Goal: Task Accomplishment & Management: Manage account settings

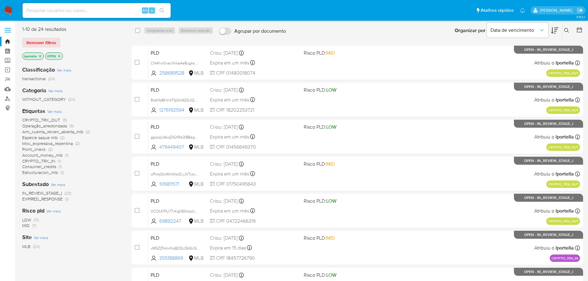
click at [108, 10] on input at bounding box center [97, 10] width 148 height 8
paste input "8reVlb8KVxtTSj0m92OJQ0NT"
type input "8reVlb8KVxtTSj0m92OJQ0NT"
click at [90, 13] on input at bounding box center [97, 10] width 148 height 8
paste input "8reVlb8KVxtTSj0m92OJQ0NT"
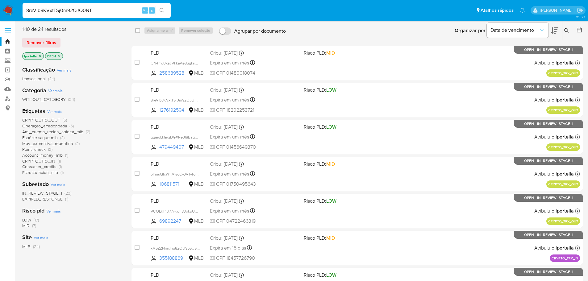
type input "8reVlb8KVxtTSj0m92OJQ0NT"
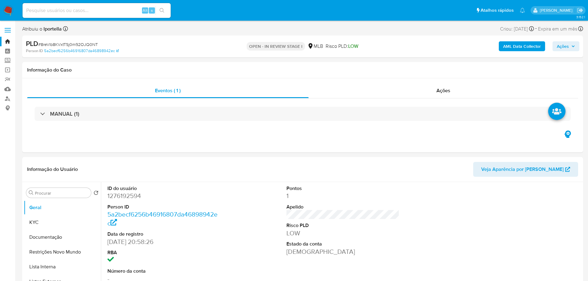
select select "10"
click at [134, 199] on dd "1276192594" at bounding box center [163, 196] width 113 height 9
copy dd "1276192594"
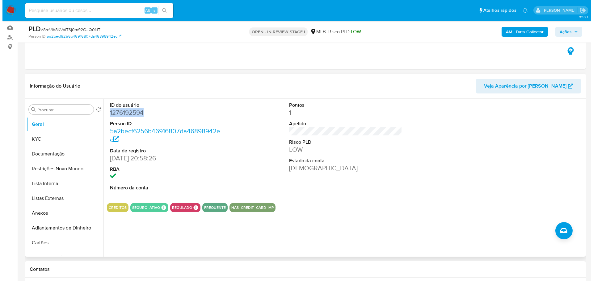
scroll to position [62, 0]
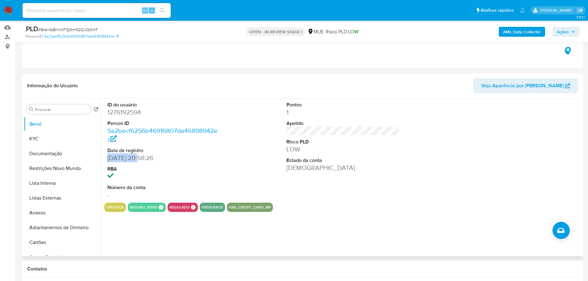
drag, startPoint x: 139, startPoint y: 158, endPoint x: 106, endPoint y: 160, distance: 33.1
click at [106, 160] on div "ID do usuário 1276192594 Person ID 5a2becf6256b46916807da46898942ec Data de reg…" at bounding box center [163, 150] width 119 height 104
copy dd "13/01/2023"
drag, startPoint x: 582, startPoint y: 31, endPoint x: 575, endPoint y: 31, distance: 6.8
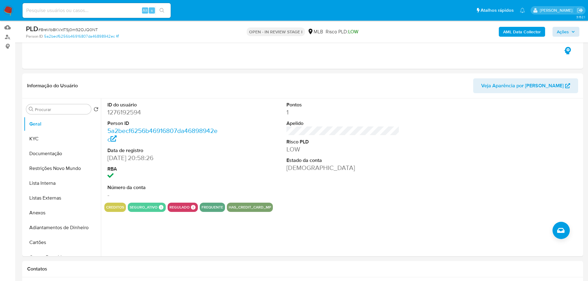
click at [581, 31] on div "PLD # 8reVlb8KVxtTSj0m92OJQ0NT Person ID 5a2becf6256b46916807da46898942ec OPEN …" at bounding box center [302, 32] width 561 height 22
click at [573, 30] on icon "button" at bounding box center [574, 32] width 4 height 4
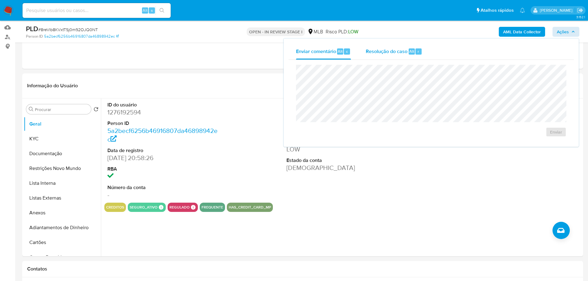
click at [399, 48] on span "Resolução do caso" at bounding box center [387, 51] width 42 height 7
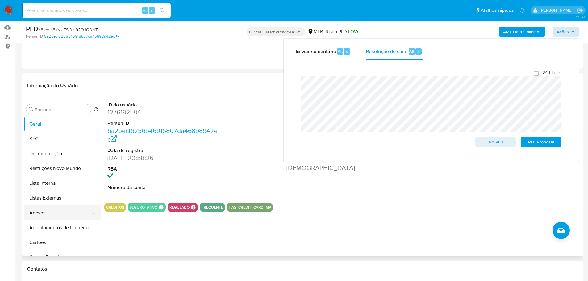
click at [61, 210] on button "Anexos" at bounding box center [60, 213] width 72 height 15
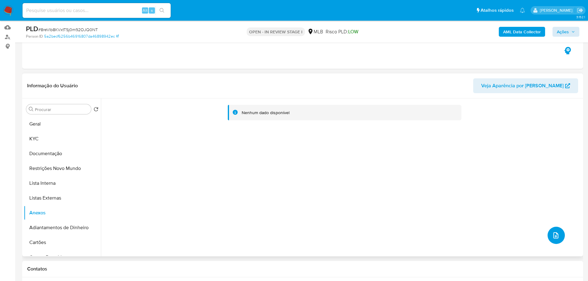
click at [557, 240] on button "upload-file" at bounding box center [556, 235] width 17 height 17
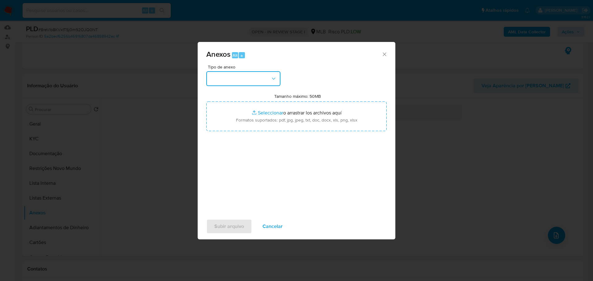
click at [258, 85] on button "button" at bounding box center [243, 78] width 74 height 15
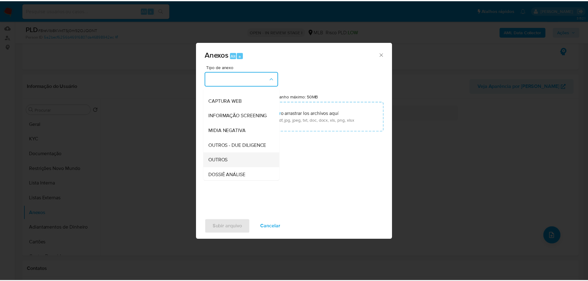
scroll to position [95, 0]
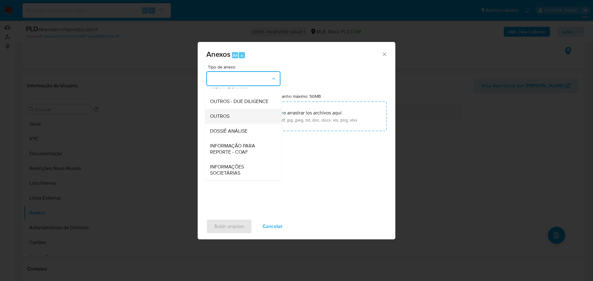
click at [236, 115] on div "OUTROS" at bounding box center [241, 116] width 63 height 15
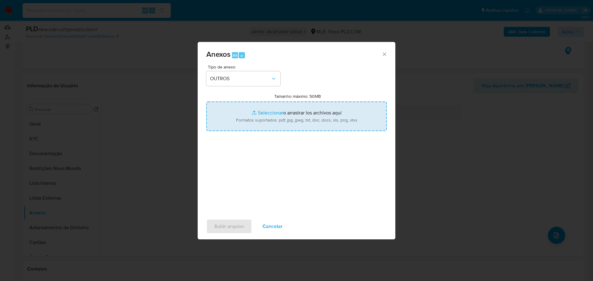
type input "C:\fakepath\ID_ 1276192594 - CPF 18202253721 - LUCAS CALDAS SANTOS.pdf"
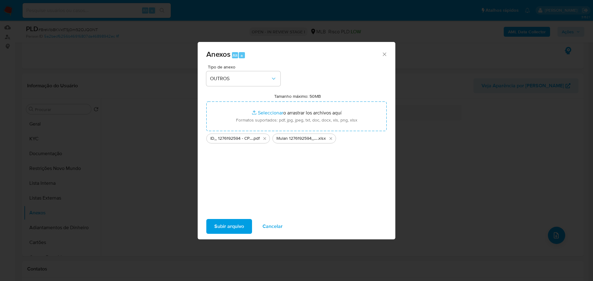
click at [236, 229] on span "Subir arquivo" at bounding box center [229, 227] width 30 height 14
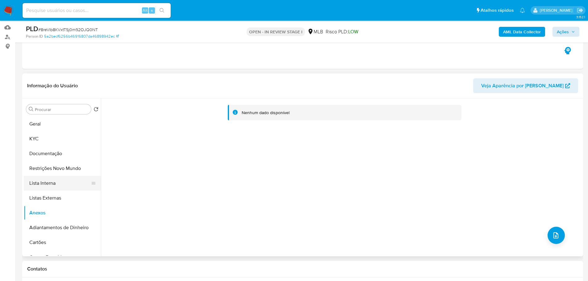
click at [52, 185] on button "Lista Interna" at bounding box center [60, 183] width 72 height 15
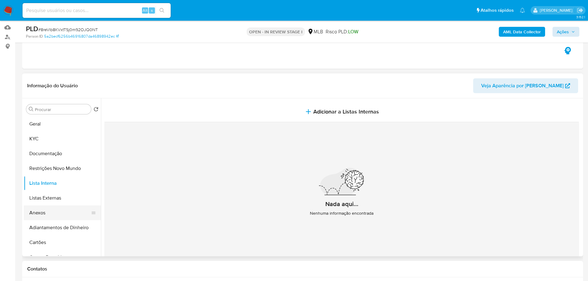
click at [51, 215] on button "Anexos" at bounding box center [60, 213] width 72 height 15
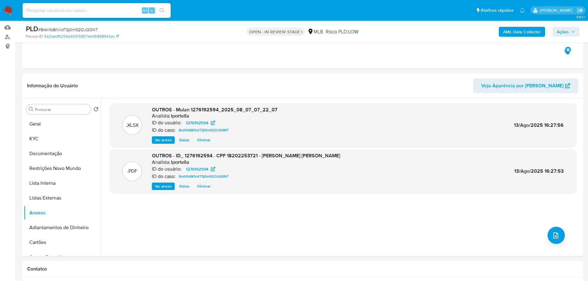
click at [575, 30] on icon "button" at bounding box center [574, 32] width 4 height 4
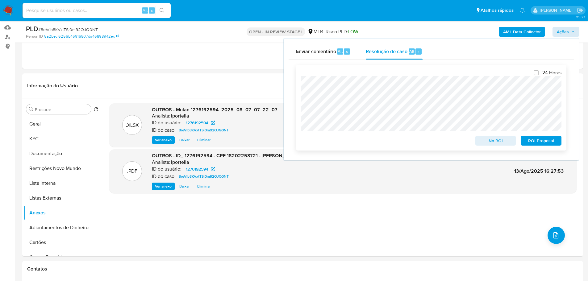
click at [487, 143] on span "No ROI" at bounding box center [496, 140] width 32 height 9
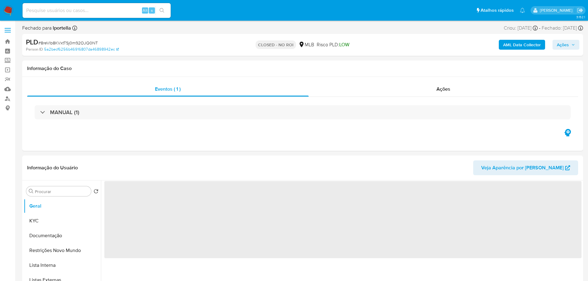
click at [8, 10] on img at bounding box center [8, 10] width 10 height 10
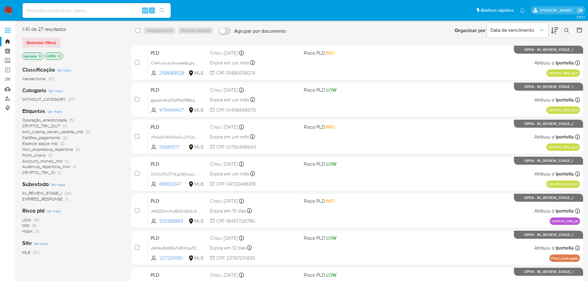
drag, startPoint x: 160, startPoint y: 0, endPoint x: 109, endPoint y: 263, distance: 267.7
click at [109, 263] on div "Classificação Ver mais transactional (27) Categoria Ver mais WITHOUT_CATEGORY (…" at bounding box center [71, 166] width 99 height 210
click at [83, 11] on input at bounding box center [97, 10] width 148 height 8
paste input "zYGpLZRu5nsonqQmLunjkIxi"
type input "zYGpLZRu5nsonqQmLunjkIxi"
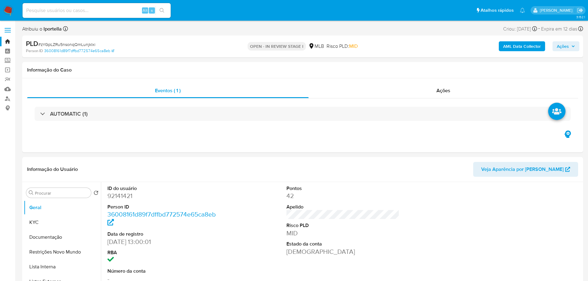
select select "10"
click at [48, 236] on button "Documentação" at bounding box center [60, 237] width 72 height 15
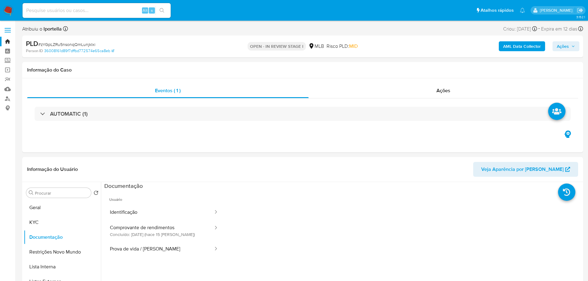
click at [130, 208] on button "Identificação" at bounding box center [159, 213] width 110 height 16
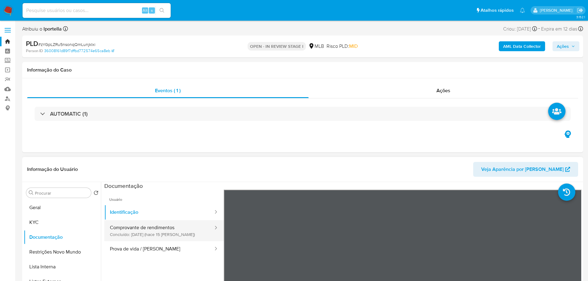
click at [162, 233] on button "Comprovante de rendimentos Concluído: 29/07/2025 (hace 15 días)" at bounding box center [159, 230] width 110 height 21
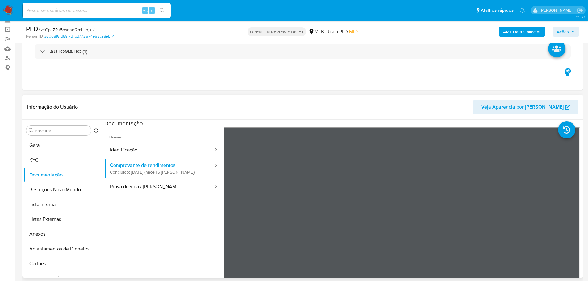
scroll to position [62, 0]
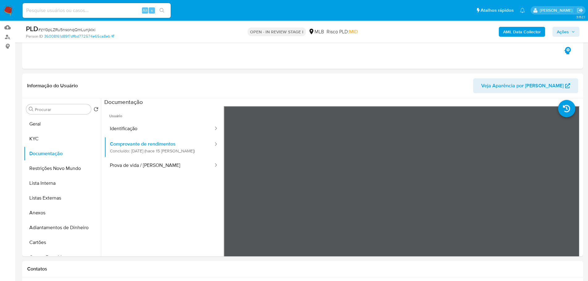
click at [561, 29] on span "Ações" at bounding box center [563, 32] width 12 height 10
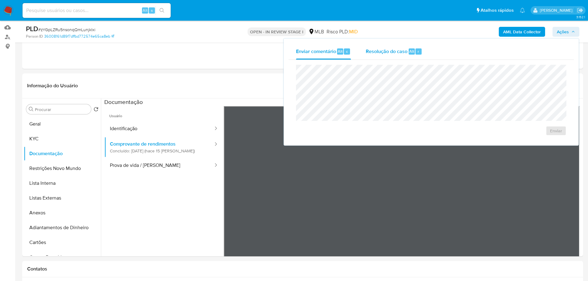
click at [395, 54] on span "Resolução do caso" at bounding box center [387, 51] width 42 height 7
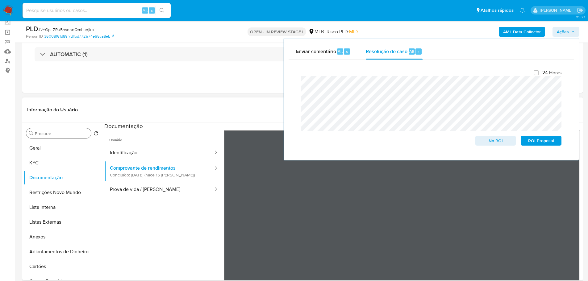
scroll to position [31, 0]
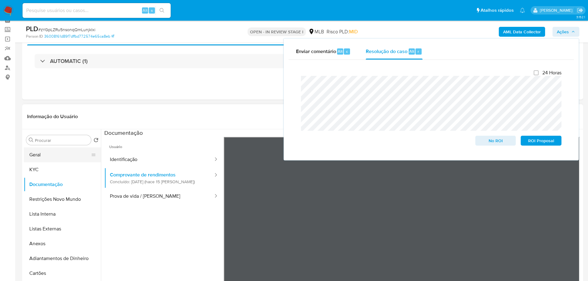
click at [39, 157] on button "Geral" at bounding box center [60, 155] width 72 height 15
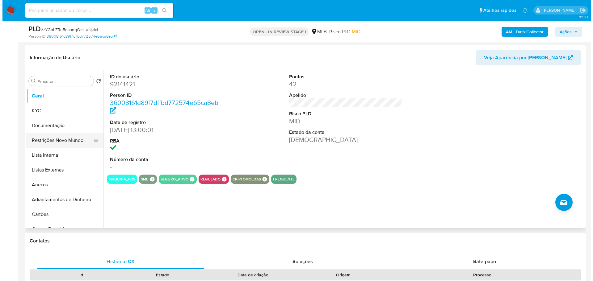
scroll to position [93, 0]
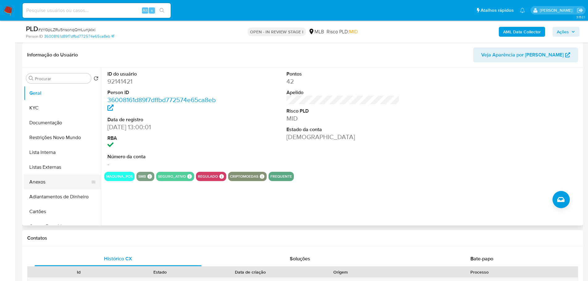
click at [58, 184] on button "Anexos" at bounding box center [60, 182] width 72 height 15
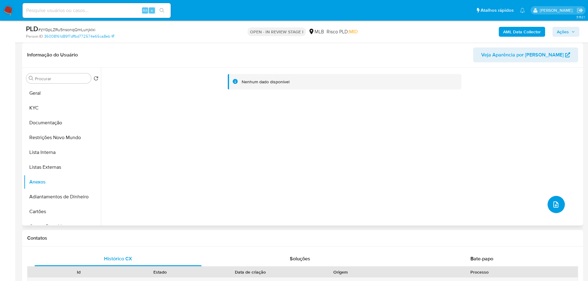
click at [559, 210] on button "upload-file" at bounding box center [556, 204] width 17 height 17
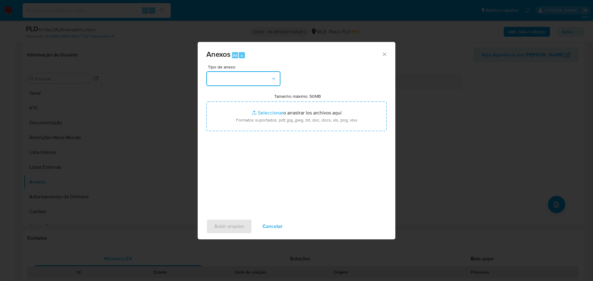
click at [251, 80] on button "button" at bounding box center [243, 78] width 74 height 15
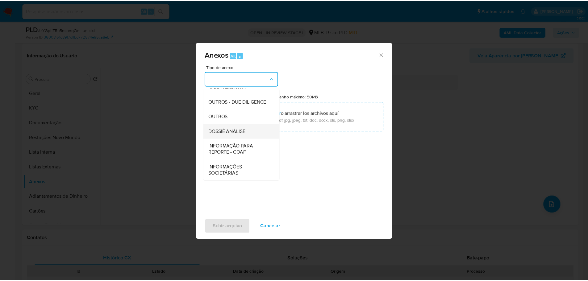
scroll to position [95, 0]
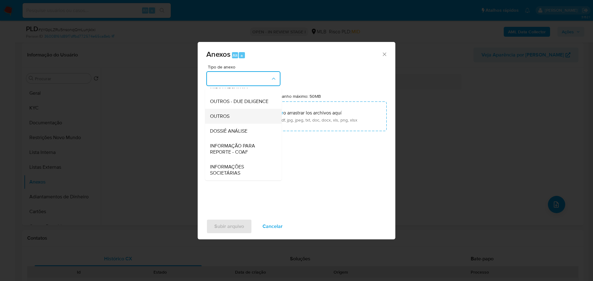
click at [227, 118] on span "OUTROS" at bounding box center [219, 116] width 19 height 6
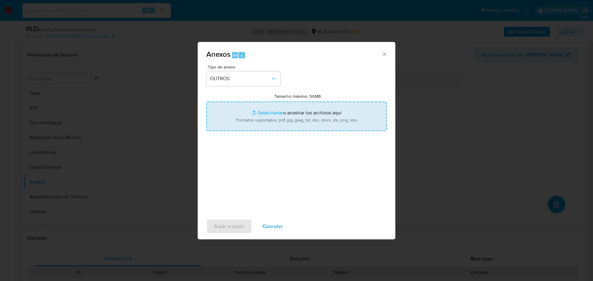
type input "C:\fakepath\SAR - XXX - CPF 77951271187 - WEDER WILLIAN DE MELO.pdf"
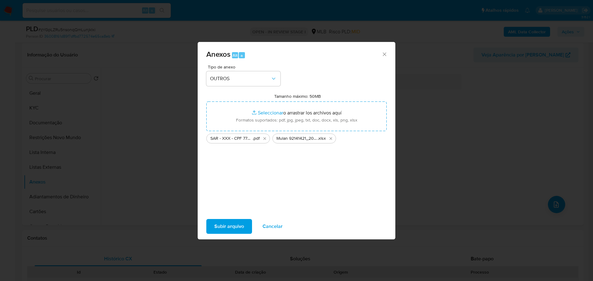
click at [242, 229] on span "Subir arquivo" at bounding box center [229, 227] width 30 height 14
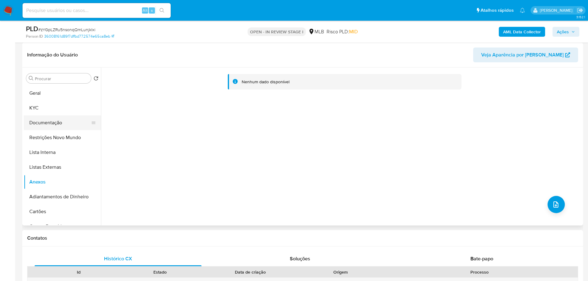
click at [59, 119] on button "Documentação" at bounding box center [60, 122] width 72 height 15
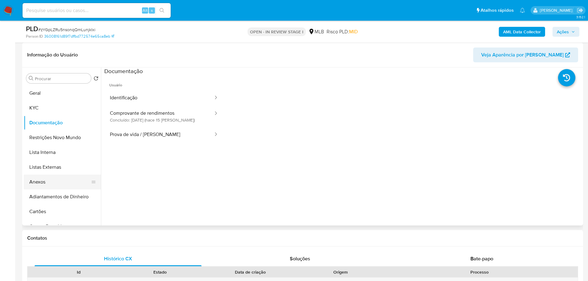
click at [61, 177] on button "Anexos" at bounding box center [60, 182] width 72 height 15
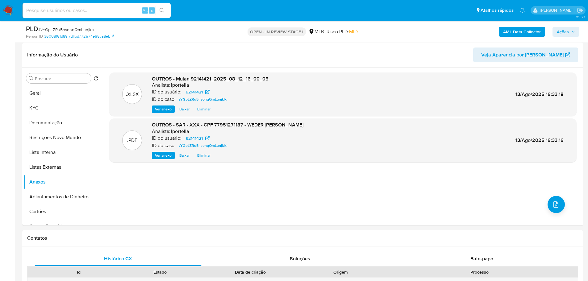
click at [568, 33] on span "Ações" at bounding box center [563, 32] width 12 height 10
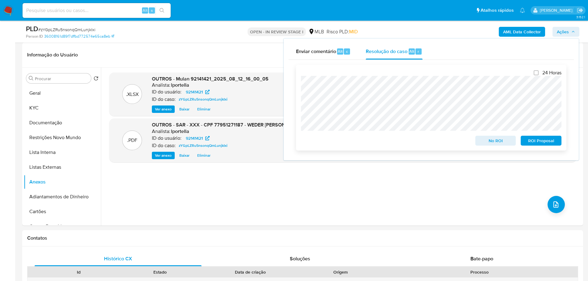
click at [542, 144] on span "ROI Proposal" at bounding box center [541, 140] width 32 height 9
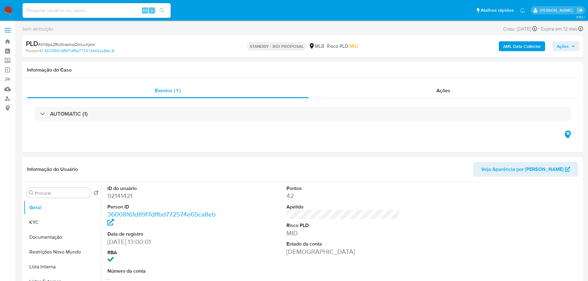
select select "10"
click at [80, 45] on span "# zYGpLZRu5nsonqQmLunjkIxi" at bounding box center [66, 44] width 57 height 6
copy span "zYGpLZRu5nsonqQmLunjkIxi"
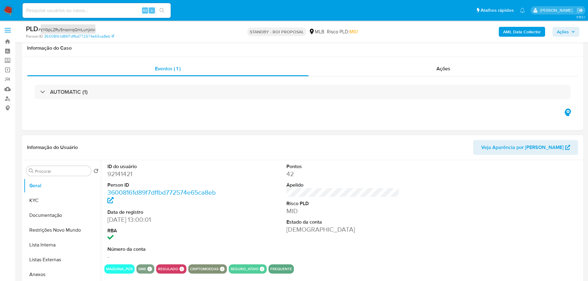
scroll to position [62, 0]
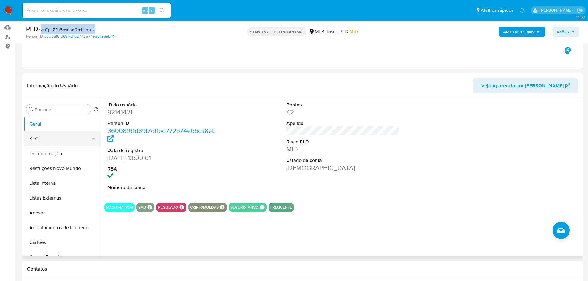
click at [48, 140] on button "KYC" at bounding box center [60, 139] width 72 height 15
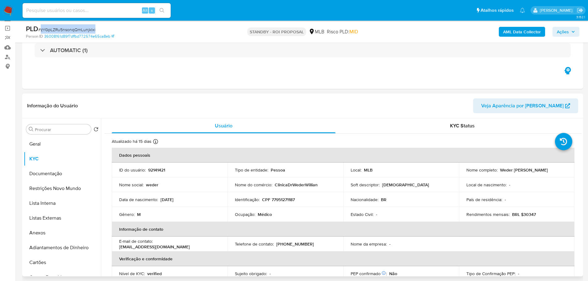
scroll to position [31, 0]
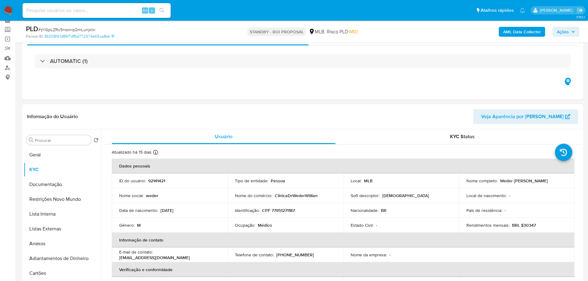
click at [289, 213] on p "CPF 77951271187" at bounding box center [278, 211] width 33 height 6
copy p "77951271187"
drag, startPoint x: 541, startPoint y: 180, endPoint x: 499, endPoint y: 179, distance: 42.3
click at [500, 179] on p "Weder [PERSON_NAME]" at bounding box center [524, 181] width 48 height 6
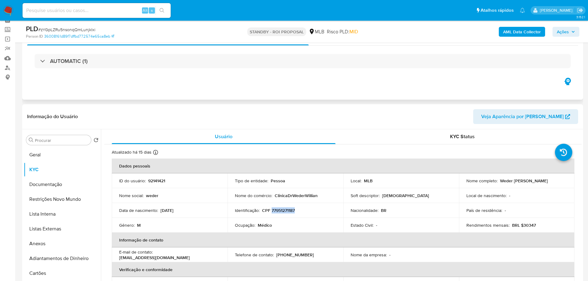
copy p "Weder [PERSON_NAME]"
click at [7, 10] on img at bounding box center [8, 10] width 10 height 10
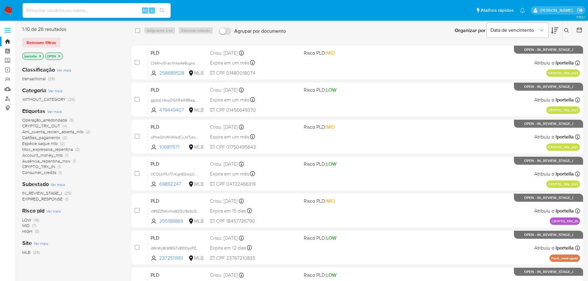
click at [11, 9] on img at bounding box center [8, 10] width 10 height 10
click at [9, 9] on img at bounding box center [8, 10] width 10 height 10
click at [84, 9] on input at bounding box center [97, 10] width 148 height 8
paste input "269235154"
type input "269235154"
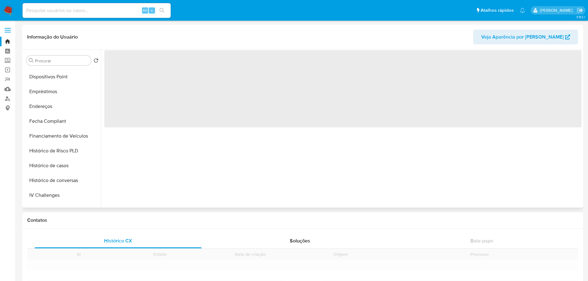
scroll to position [261, 0]
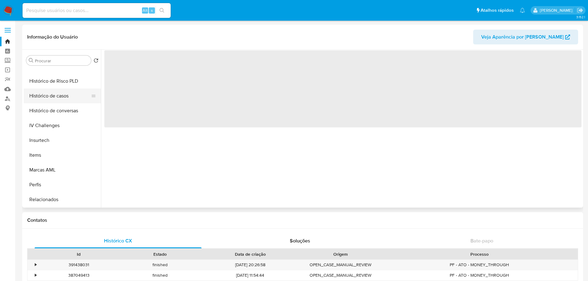
click at [43, 98] on button "Histórico de casos" at bounding box center [60, 96] width 72 height 15
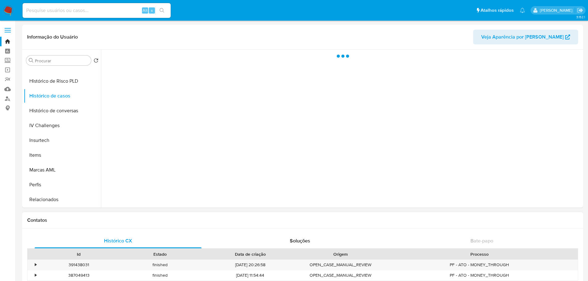
select select "10"
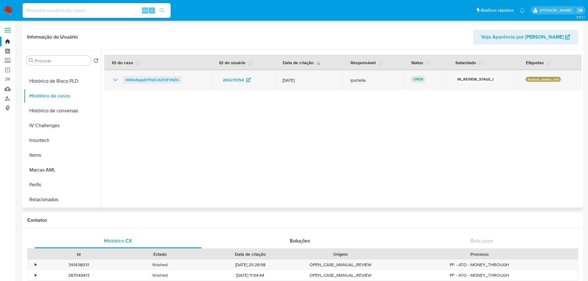
drag, startPoint x: 189, startPoint y: 80, endPoint x: 126, endPoint y: 81, distance: 63.0
click at [126, 81] on div "4SWw8ygqEFPqbTcKZh5F3NZG" at bounding box center [158, 79] width 92 height 7
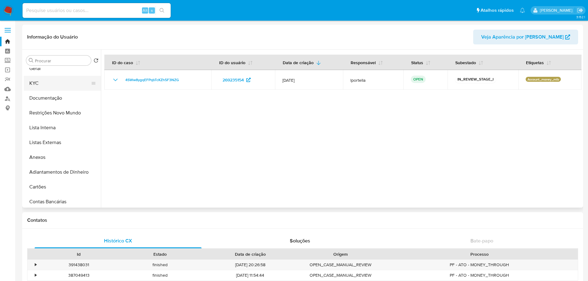
scroll to position [0, 0]
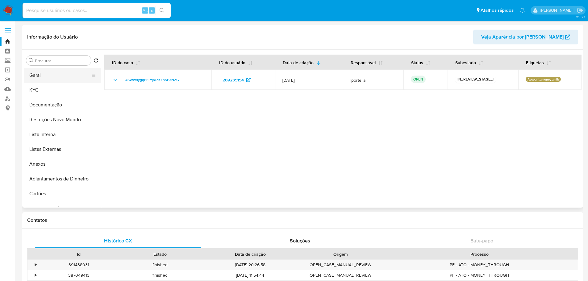
click at [44, 78] on button "Geral" at bounding box center [60, 75] width 72 height 15
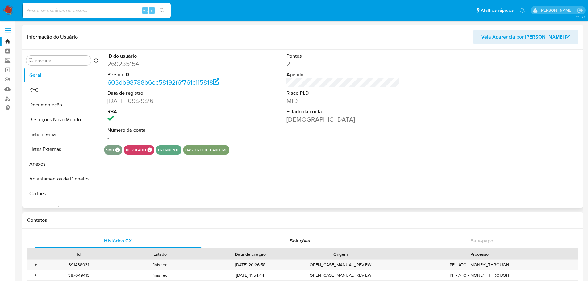
click at [119, 64] on dd "269235154" at bounding box center [163, 64] width 113 height 9
copy dd "269235154"
click at [52, 93] on button "KYC" at bounding box center [60, 90] width 72 height 15
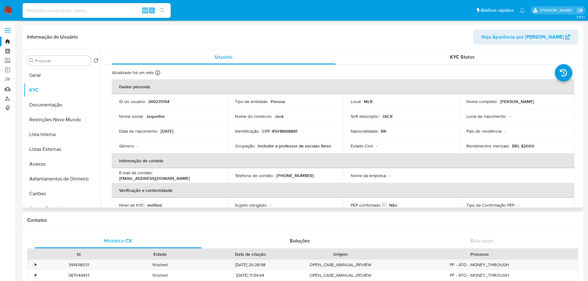
drag, startPoint x: 544, startPoint y: 103, endPoint x: 498, endPoint y: 102, distance: 46.3
click at [498, 102] on div "Nome completo : Jaqueline Barboza de Araujo" at bounding box center [517, 102] width 101 height 6
copy p "Jaqueline Barboza de Araujo"
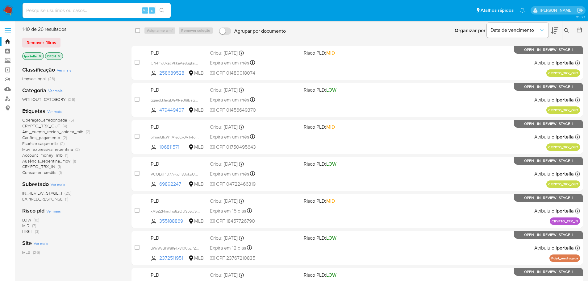
click at [81, 14] on input at bounding box center [97, 10] width 148 height 8
paste input "404274735"
type input "404274735"
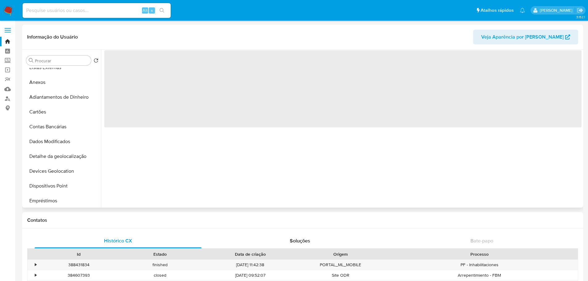
scroll to position [247, 0]
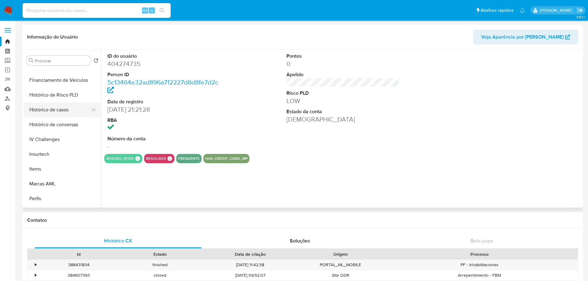
click at [65, 109] on button "Histórico de casos" at bounding box center [60, 110] width 72 height 15
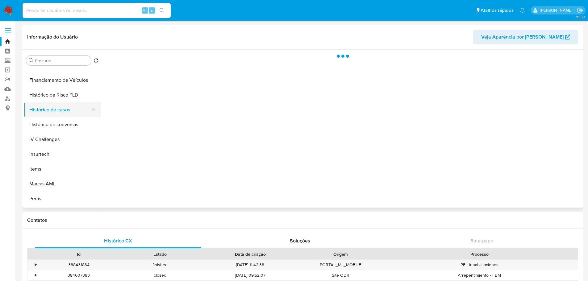
select select "10"
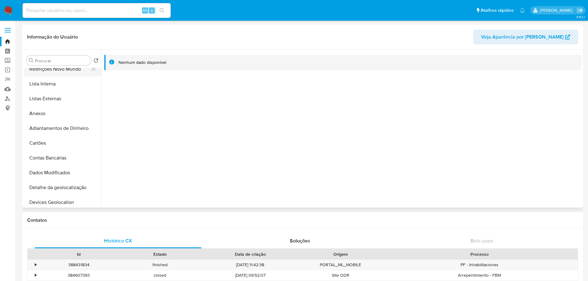
scroll to position [0, 0]
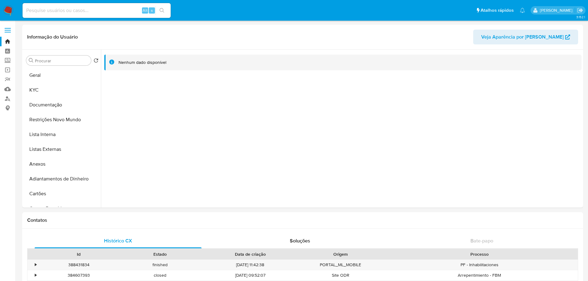
click at [8, 7] on img at bounding box center [8, 10] width 10 height 10
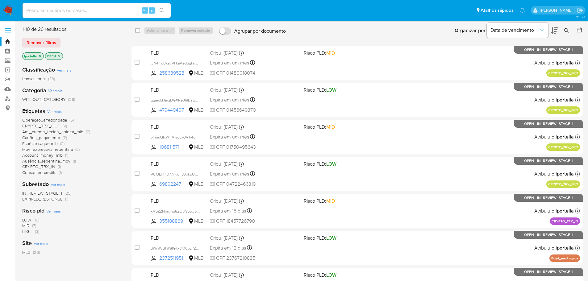
click at [39, 56] on icon "close-filter" at bounding box center [40, 56] width 4 height 4
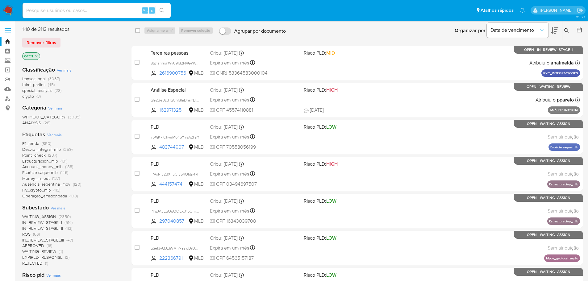
click at [50, 136] on span "Ver mais" at bounding box center [54, 135] width 15 height 6
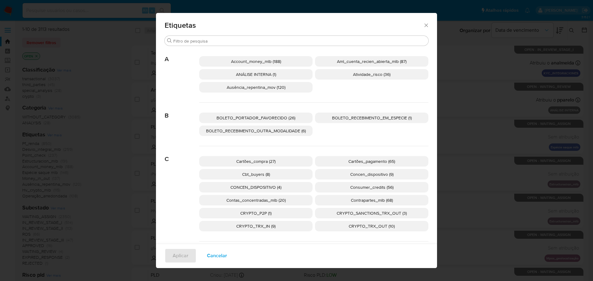
click at [425, 24] on icon "Fechar" at bounding box center [426, 25] width 6 height 6
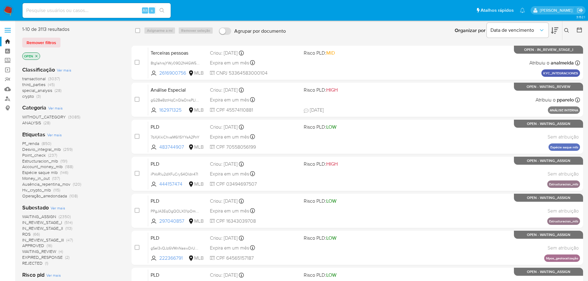
click at [74, 11] on input at bounding box center [97, 10] width 148 height 8
paste input "404274735"
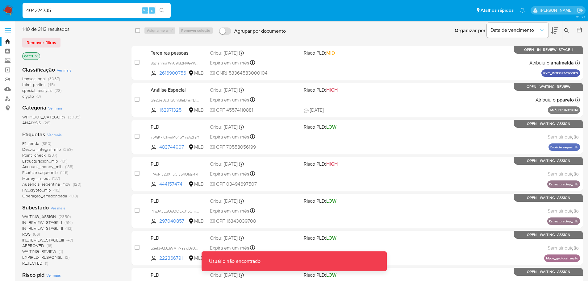
click at [28, 11] on input "404274735" at bounding box center [97, 10] width 148 height 8
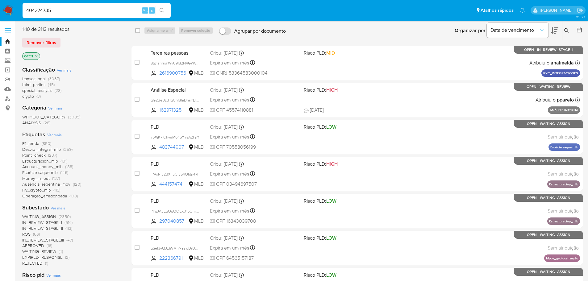
click at [60, 11] on input "404274735" at bounding box center [97, 10] width 148 height 8
type input "404274735"
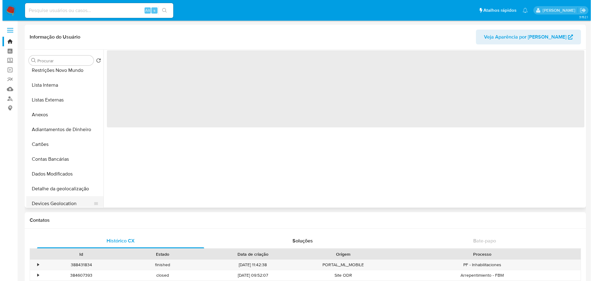
scroll to position [247, 0]
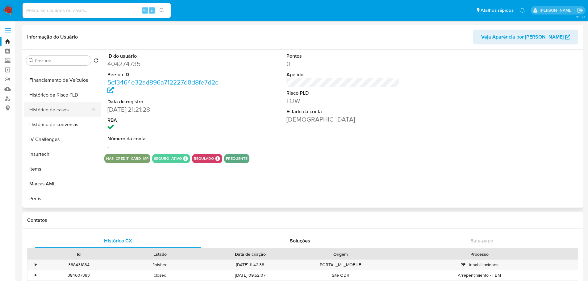
select select "10"
click at [564, 183] on icon "Criar caso manual" at bounding box center [560, 181] width 7 height 7
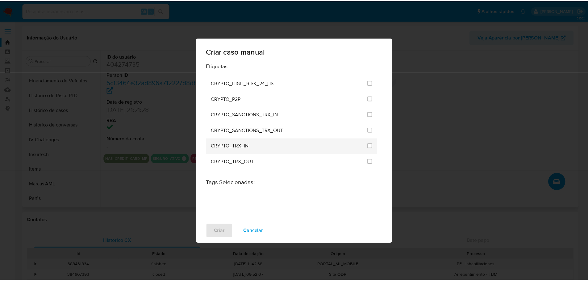
scroll to position [216, 0]
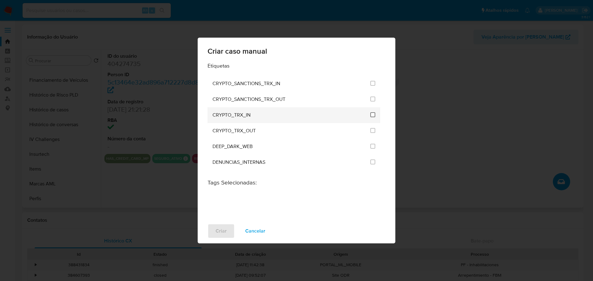
click at [370, 116] on input "1961" at bounding box center [372, 114] width 5 height 5
checkbox input "true"
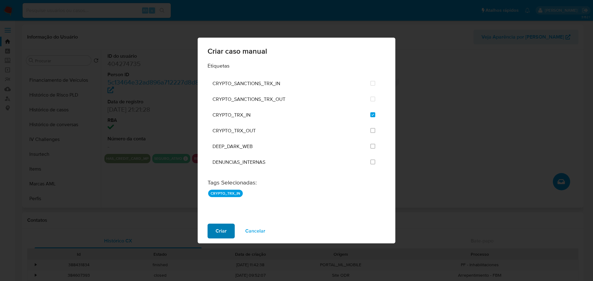
click at [221, 232] on span "Criar" at bounding box center [221, 231] width 11 height 14
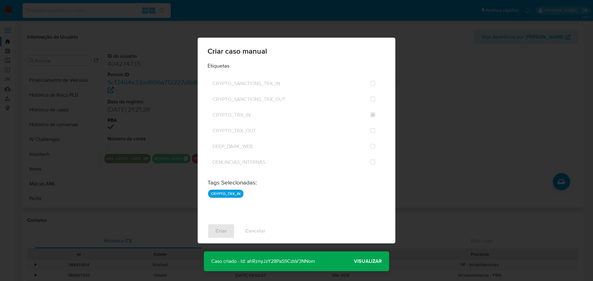
click at [274, 263] on p "Caso criado - Id: ahRznyJzY28PaS9CdsV3NNom" at bounding box center [263, 262] width 119 height 20
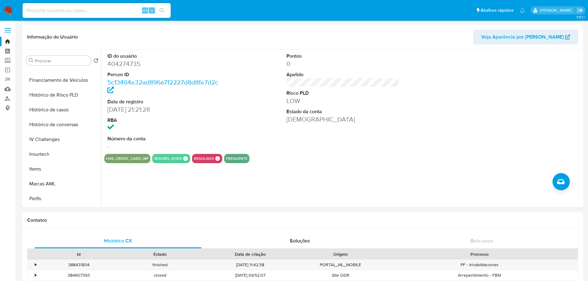
click at [70, 12] on input at bounding box center [97, 10] width 148 height 8
paste input "ahRznyJzY28PaS9CdsV3NNom"
type input "ahRznyJzY28PaS9CdsV3NNom"
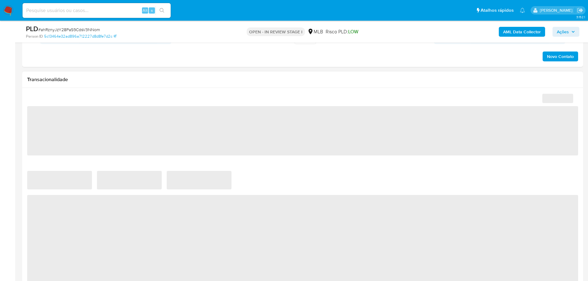
select select "10"
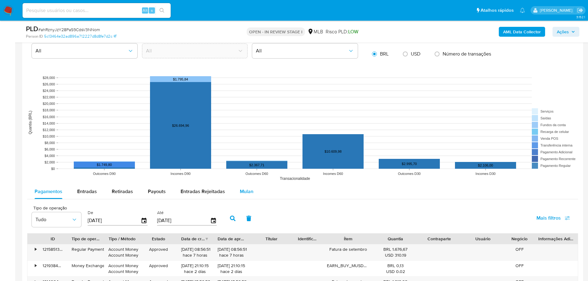
click at [253, 192] on button "Mulan" at bounding box center [246, 191] width 28 height 15
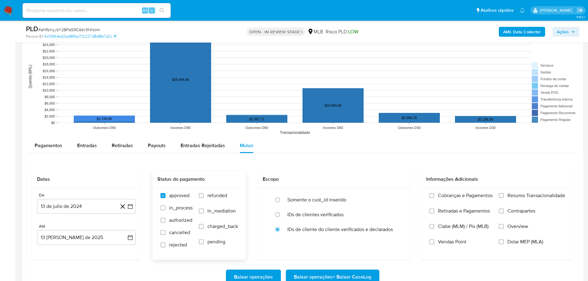
scroll to position [618, 0]
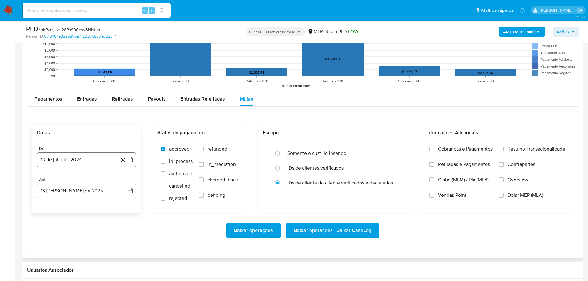
click at [66, 161] on button "13 de julio de 2024" at bounding box center [86, 160] width 99 height 15
click at [124, 180] on icon "Mes siguiente" at bounding box center [124, 181] width 7 height 7
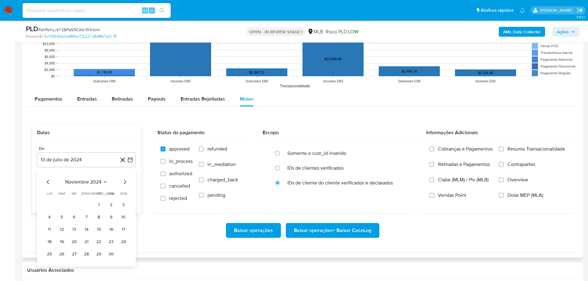
click at [124, 180] on icon "Mes siguiente" at bounding box center [124, 181] width 7 height 7
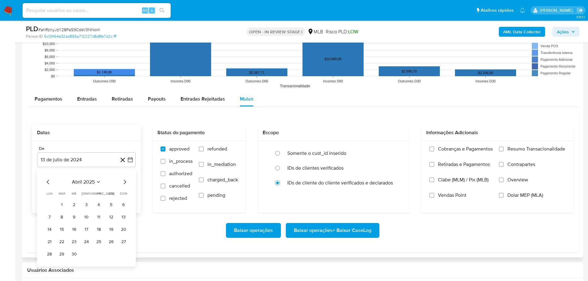
click at [124, 180] on icon "Mes siguiente" at bounding box center [124, 181] width 7 height 7
click at [48, 182] on icon "Mes anterior" at bounding box center [47, 181] width 7 height 7
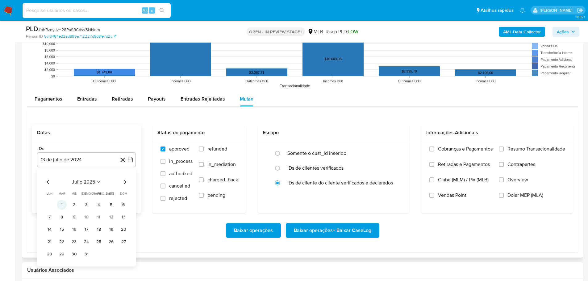
click at [61, 207] on button "1" at bounding box center [62, 205] width 10 height 10
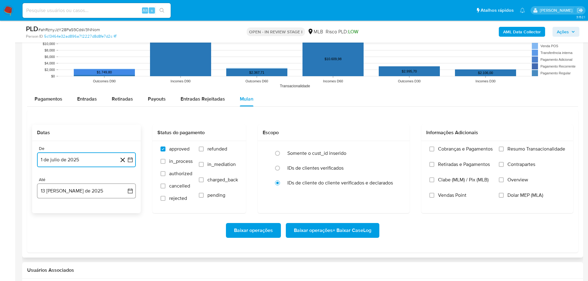
click at [76, 190] on button "13 [PERSON_NAME] de 2025" at bounding box center [86, 191] width 99 height 15
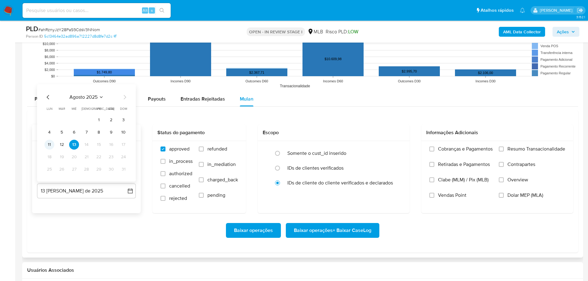
click at [52, 145] on button "11" at bounding box center [49, 145] width 10 height 10
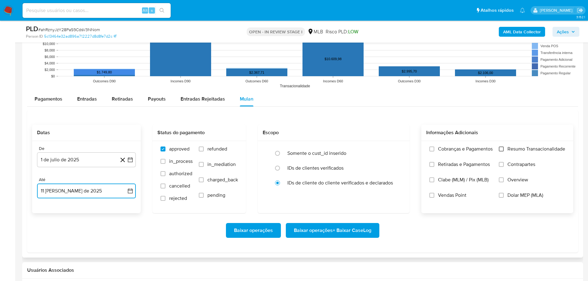
click at [501, 150] on input "Resumo Transacionalidade" at bounding box center [501, 149] width 5 height 5
click at [349, 232] on span "Baixar operações + Baixar CaseLog" at bounding box center [332, 231] width 77 height 14
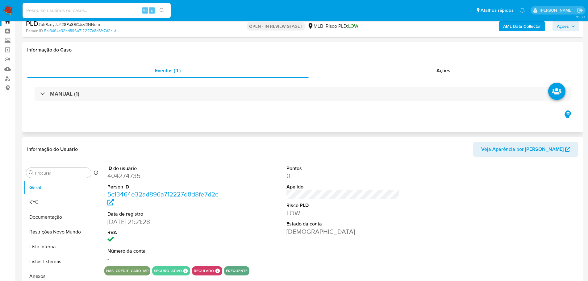
scroll to position [0, 0]
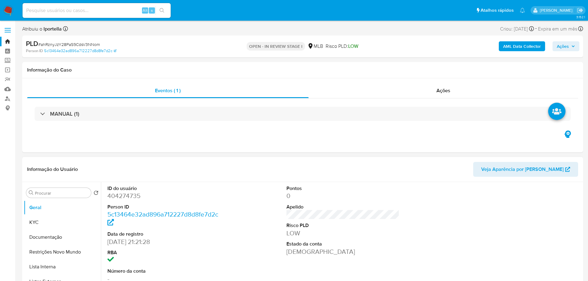
click at [118, 194] on dd "404274735" at bounding box center [163, 196] width 113 height 9
copy dd "404274735"
click at [8, 5] on img at bounding box center [8, 10] width 10 height 10
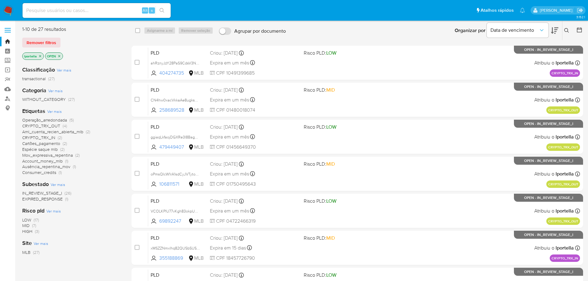
click at [26, 226] on span "MID" at bounding box center [25, 226] width 7 height 6
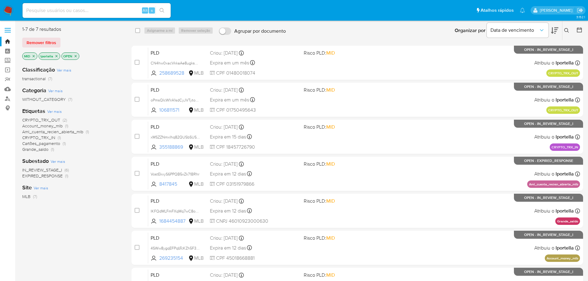
click at [11, 12] on img at bounding box center [8, 10] width 10 height 10
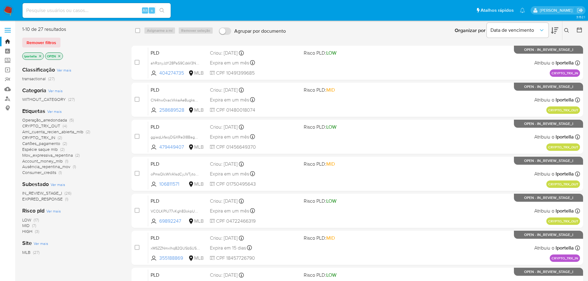
click at [25, 232] on span "HIGH" at bounding box center [27, 231] width 10 height 6
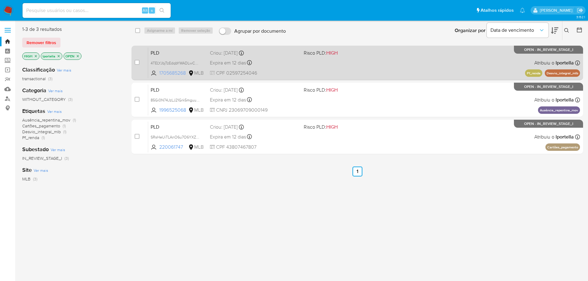
click at [166, 75] on span "1705685268" at bounding box center [173, 73] width 28 height 7
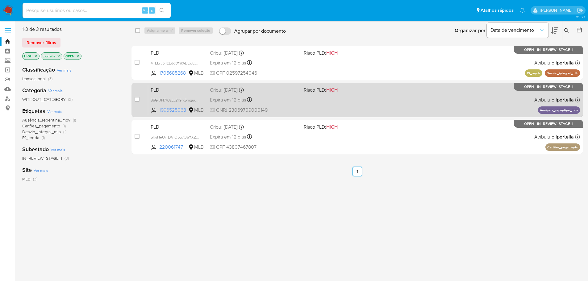
click at [168, 111] on span "1996525068" at bounding box center [173, 110] width 28 height 7
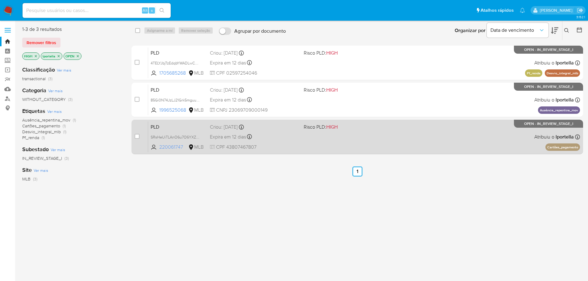
click at [176, 146] on span "220061747" at bounding box center [173, 147] width 28 height 7
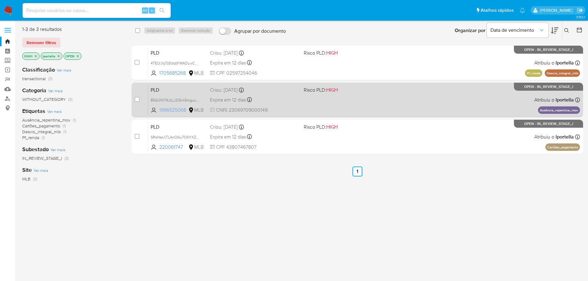
click at [176, 110] on span "1996525068" at bounding box center [173, 110] width 28 height 7
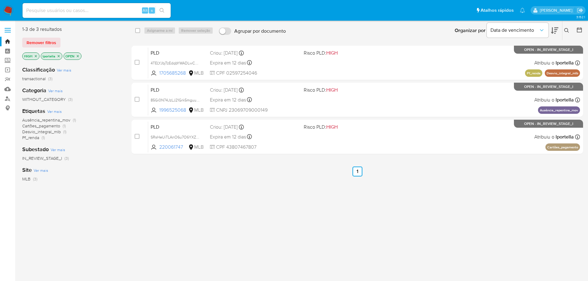
click at [7, 8] on img at bounding box center [8, 10] width 10 height 10
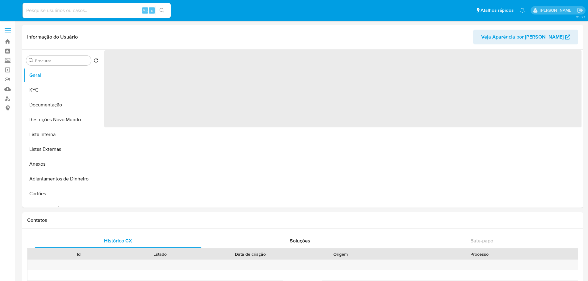
select select "10"
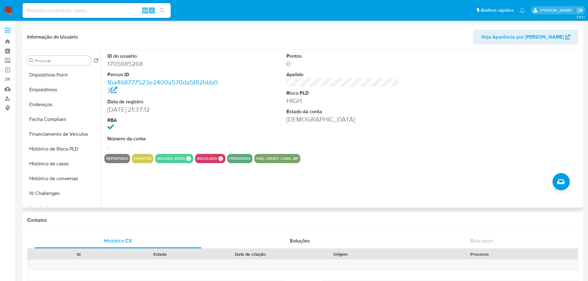
scroll to position [261, 0]
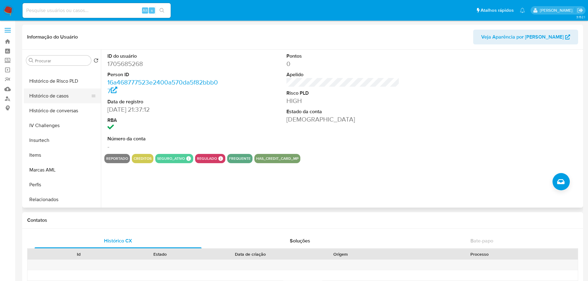
click at [59, 94] on button "Histórico de casos" at bounding box center [60, 96] width 72 height 15
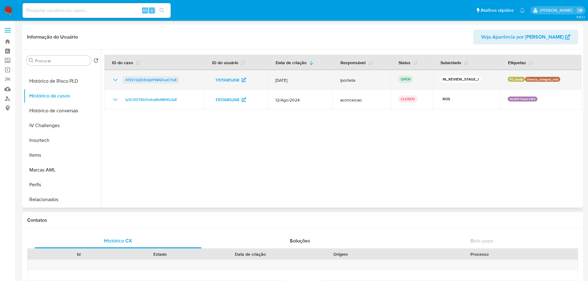
click at [142, 80] on span "4TELYJbjTzEdqbYWADLwCYu8" at bounding box center [150, 79] width 51 height 7
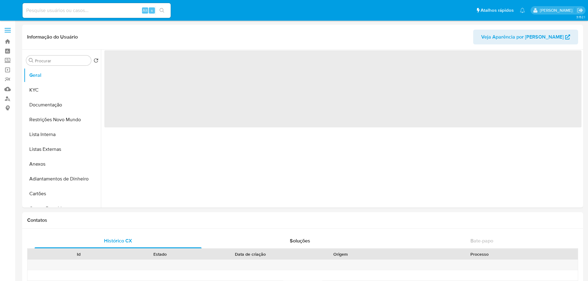
select select "10"
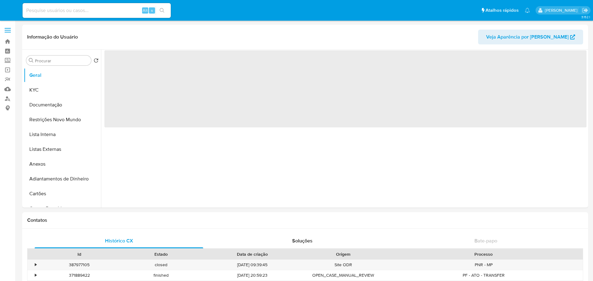
select select "10"
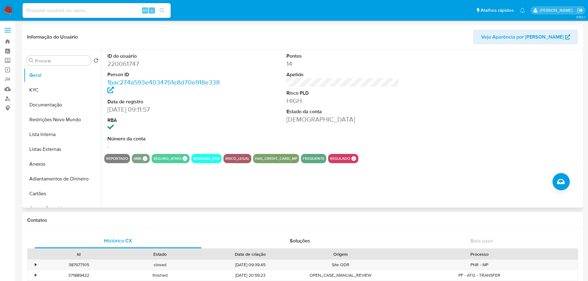
scroll to position [216, 0]
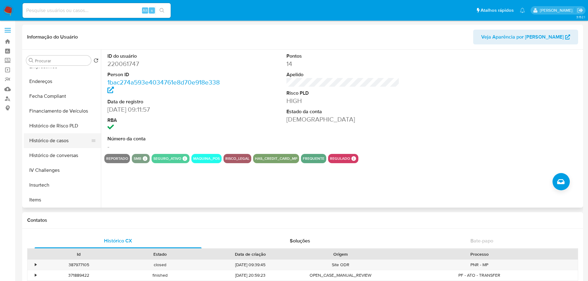
click at [55, 143] on button "Histórico de casos" at bounding box center [60, 140] width 72 height 15
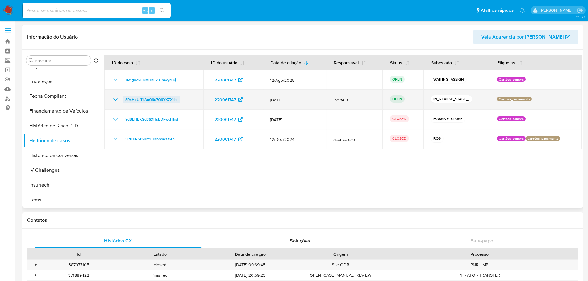
click at [163, 100] on span "SRsHeUiTLAnO6u7O6YXZXcbj" at bounding box center [151, 99] width 52 height 7
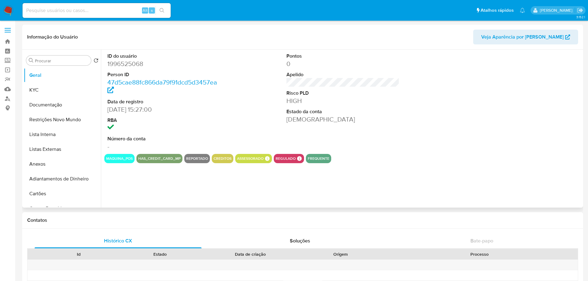
select select "10"
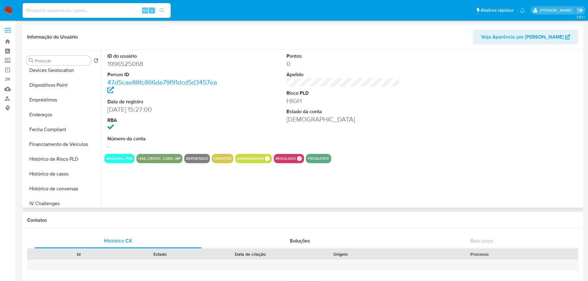
scroll to position [247, 0]
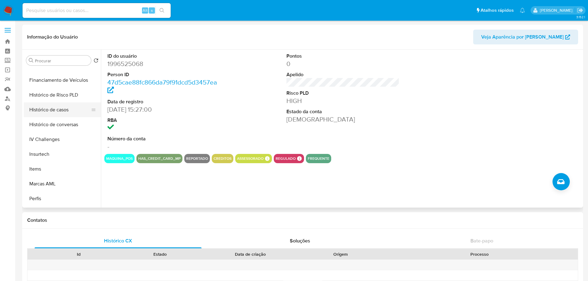
click at [57, 111] on button "Histórico de casos" at bounding box center [60, 110] width 72 height 15
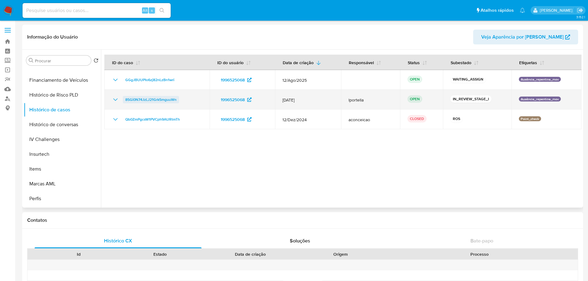
click at [158, 103] on span "85Gi0N74JzLJ21Grk5mguuWn" at bounding box center [150, 99] width 51 height 7
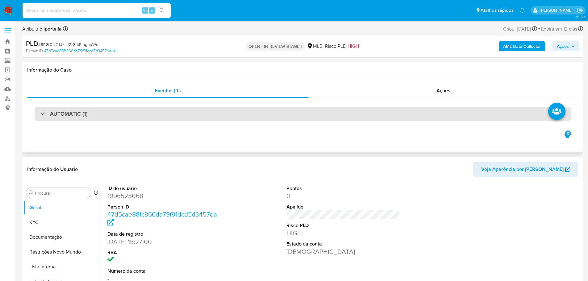
click at [134, 115] on div "AUTOMATIC (1)" at bounding box center [303, 114] width 536 height 14
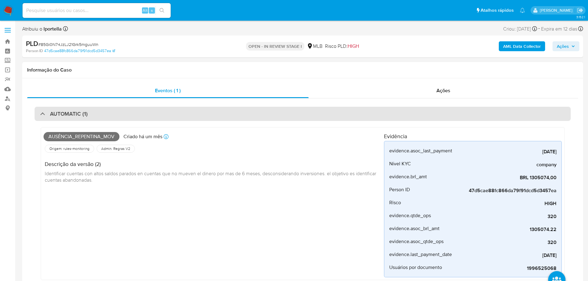
select select "10"
click at [134, 115] on div "AUTOMATIC (1)" at bounding box center [303, 114] width 536 height 14
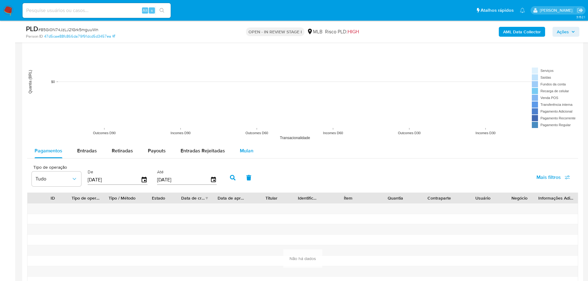
click at [241, 153] on span "Mulan" at bounding box center [247, 150] width 14 height 7
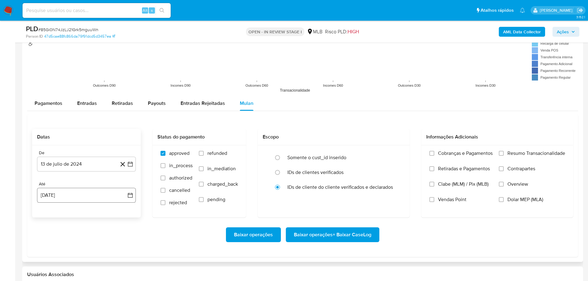
scroll to position [679, 0]
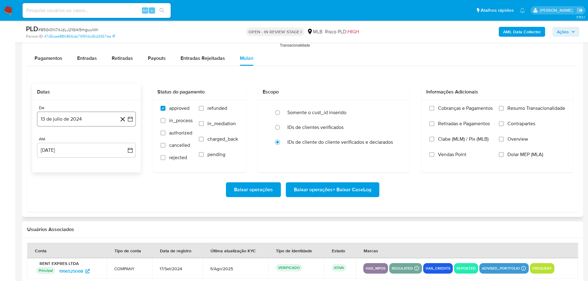
click at [73, 119] on button "13 de julio de 2024" at bounding box center [86, 119] width 99 height 15
click at [126, 139] on icon "Mes siguiente" at bounding box center [124, 141] width 7 height 7
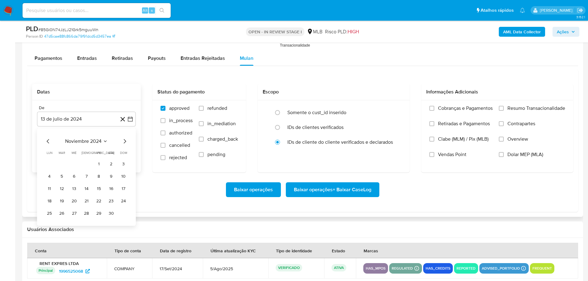
click at [126, 139] on icon "Mes siguiente" at bounding box center [124, 141] width 7 height 7
click at [45, 140] on icon "Mes anterior" at bounding box center [47, 141] width 7 height 7
click at [70, 161] on button "1" at bounding box center [74, 164] width 10 height 10
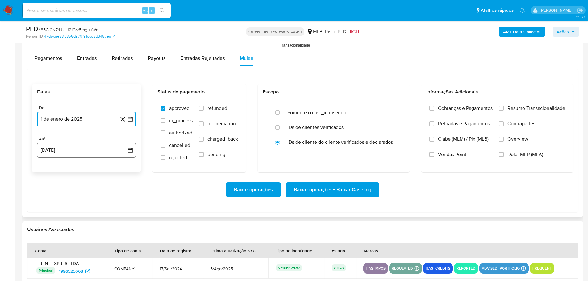
click at [74, 153] on button "13 [PERSON_NAME] de 2025" at bounding box center [86, 150] width 99 height 15
click at [47, 223] on button "11" at bounding box center [49, 220] width 10 height 10
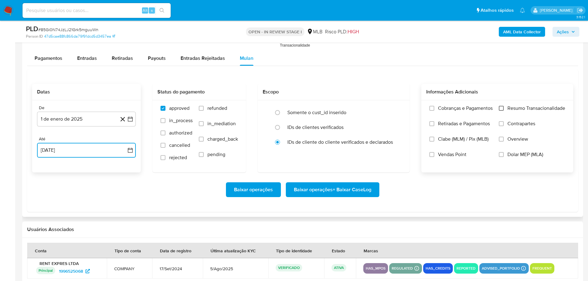
click at [503, 107] on input "Resumo Transacionalidade" at bounding box center [501, 108] width 5 height 5
click at [342, 188] on span "Baixar operações + Baixar CaseLog" at bounding box center [332, 190] width 77 height 14
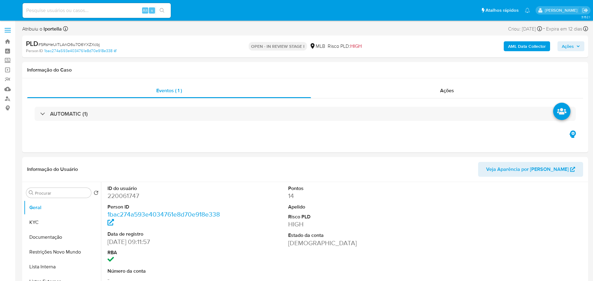
select select "10"
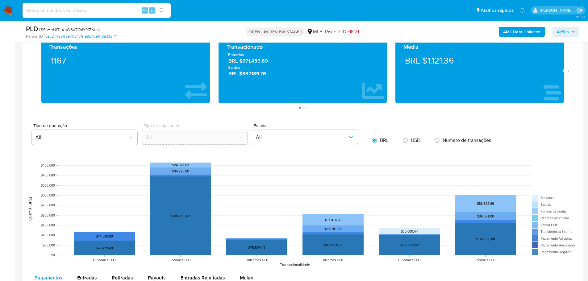
scroll to position [494, 0]
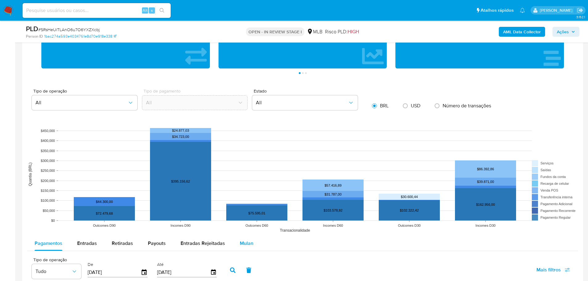
click at [243, 245] on span "Mulan" at bounding box center [247, 243] width 14 height 7
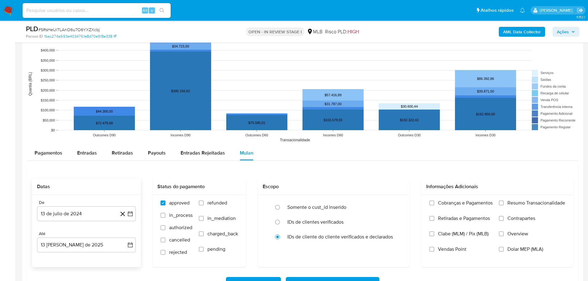
scroll to position [648, 0]
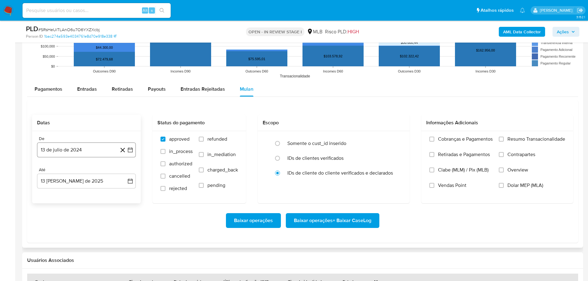
click at [85, 150] on button "13 de julio de 2024" at bounding box center [86, 150] width 99 height 15
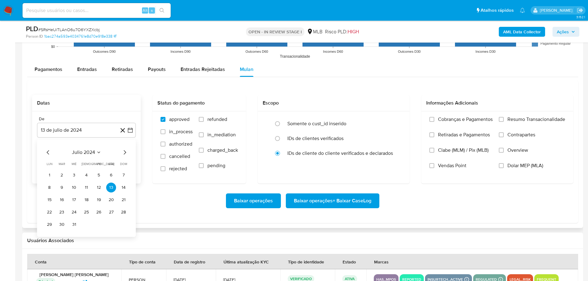
scroll to position [679, 0]
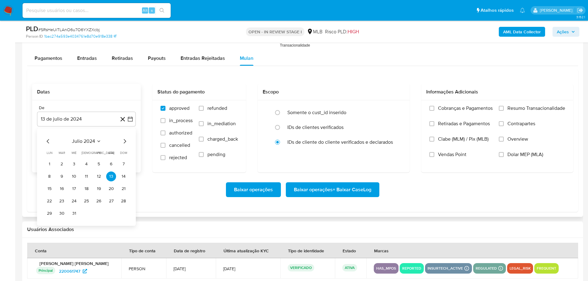
click at [128, 140] on icon "Mes siguiente" at bounding box center [124, 141] width 7 height 7
click at [127, 140] on icon "Mes siguiente" at bounding box center [124, 141] width 7 height 7
click at [126, 140] on icon "Mes siguiente" at bounding box center [124, 141] width 7 height 7
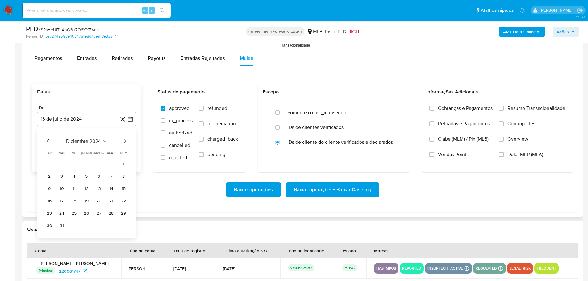
click at [126, 140] on icon "Mes siguiente" at bounding box center [124, 141] width 7 height 7
click at [122, 141] on icon "Mes siguiente" at bounding box center [124, 141] width 7 height 7
click at [123, 140] on icon "Mes siguiente" at bounding box center [124, 141] width 7 height 7
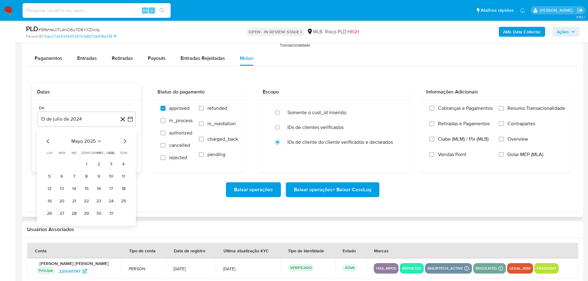
click at [123, 140] on icon "Mes siguiente" at bounding box center [124, 141] width 7 height 7
click at [49, 139] on icon "Mes anterior" at bounding box center [47, 141] width 7 height 7
click at [122, 162] on button "1" at bounding box center [124, 164] width 10 height 10
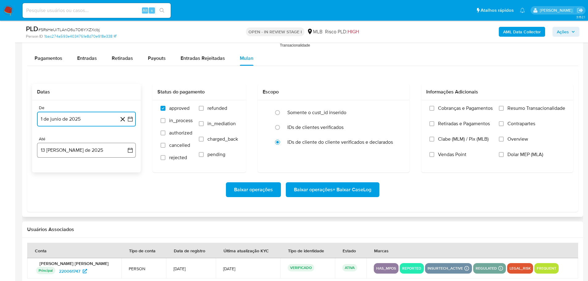
click at [86, 149] on button "13 de agosto de 2025" at bounding box center [86, 150] width 99 height 15
click at [48, 221] on button "11" at bounding box center [49, 220] width 10 height 10
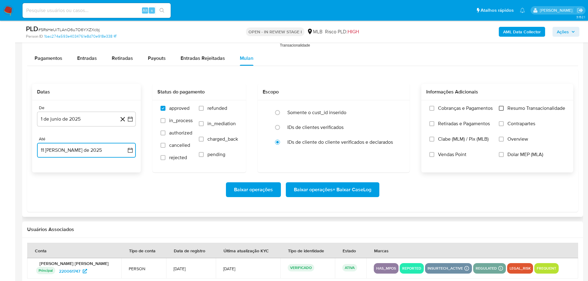
click at [499, 107] on input "Resumo Transacionalidade" at bounding box center [501, 108] width 5 height 5
click at [347, 191] on span "Baixar operações + Baixar CaseLog" at bounding box center [332, 190] width 77 height 14
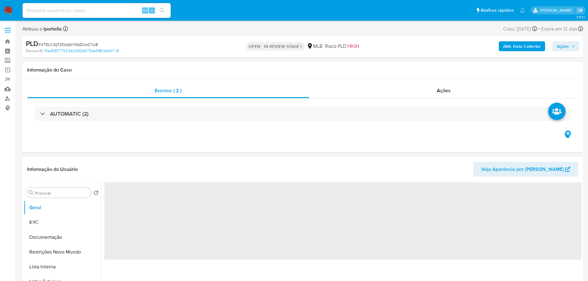
select select "10"
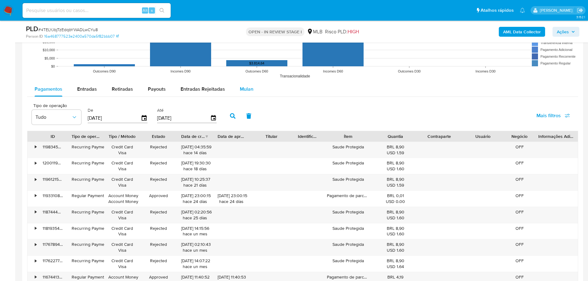
click at [251, 86] on button "Mulan" at bounding box center [246, 89] width 28 height 15
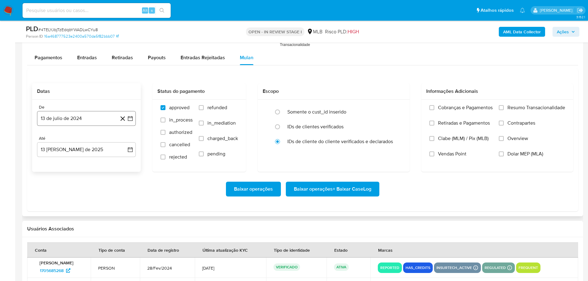
scroll to position [710, 0]
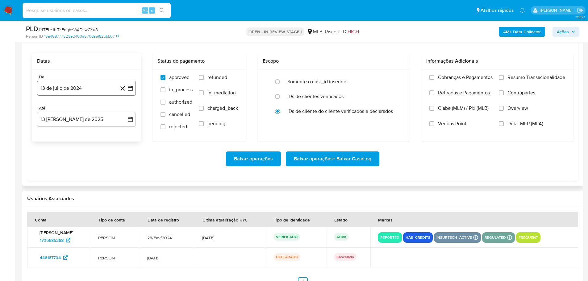
click at [75, 91] on button "13 de julio de 2024" at bounding box center [86, 88] width 99 height 15
click at [127, 111] on icon "Mes siguiente" at bounding box center [124, 110] width 7 height 7
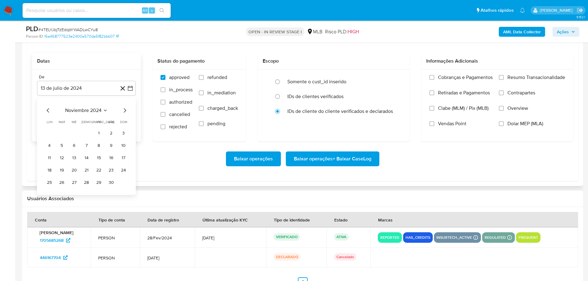
click at [127, 111] on icon "Mes siguiente" at bounding box center [124, 110] width 7 height 7
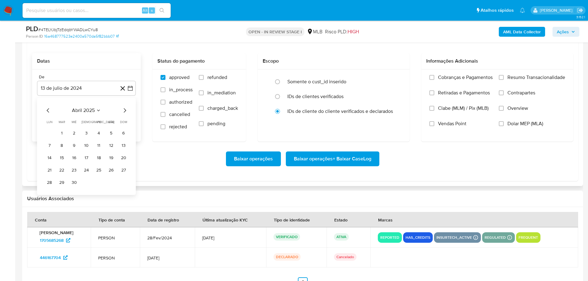
click at [127, 111] on icon "Mes siguiente" at bounding box center [124, 110] width 7 height 7
click at [45, 112] on icon "Mes anterior" at bounding box center [47, 110] width 7 height 7
click at [125, 136] on button "1" at bounding box center [124, 133] width 10 height 10
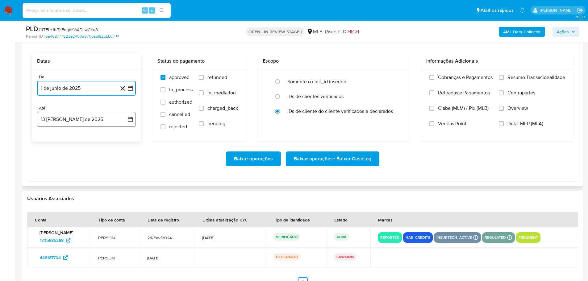
click at [94, 121] on button "13 [PERSON_NAME] de 2025" at bounding box center [86, 119] width 99 height 15
click at [50, 192] on button "11" at bounding box center [49, 189] width 10 height 10
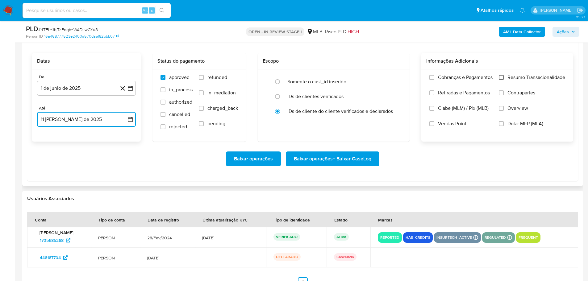
click at [500, 77] on input "Resumo Transacionalidade" at bounding box center [501, 77] width 5 height 5
click at [353, 156] on span "Baixar operações + Baixar CaseLog" at bounding box center [332, 159] width 77 height 14
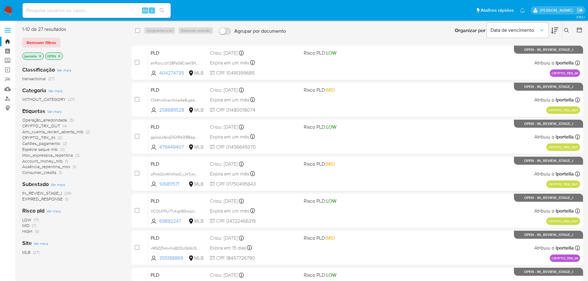
click at [28, 220] on span "LOW" at bounding box center [26, 220] width 9 height 6
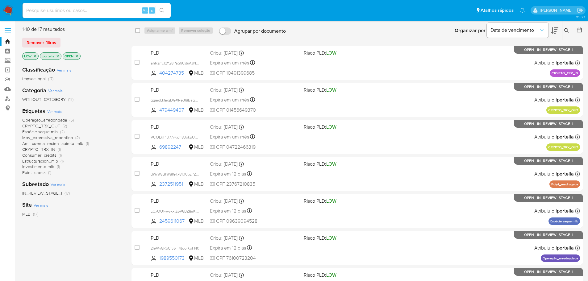
click at [52, 120] on span "Operação_arredondada" at bounding box center [44, 120] width 45 height 6
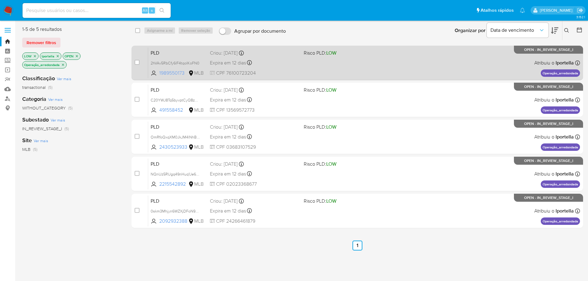
click at [169, 72] on span "1989550173" at bounding box center [173, 73] width 28 height 7
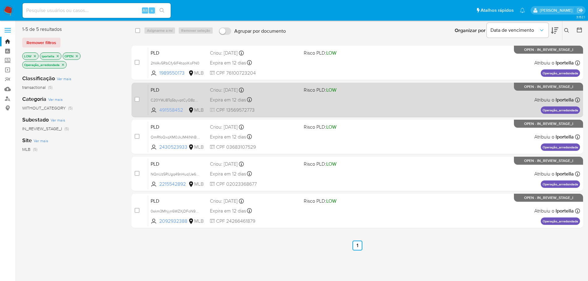
click at [175, 110] on span "491558452" at bounding box center [173, 110] width 28 height 7
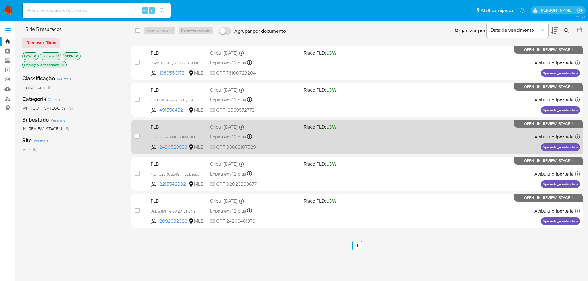
click at [176, 144] on div "PLD OmRfoQxqXM0JkJM4lNhBxLwk 2430523933 MLB Risco PLD: LOW Criou: 12/07/2025 Cr…" at bounding box center [364, 136] width 432 height 31
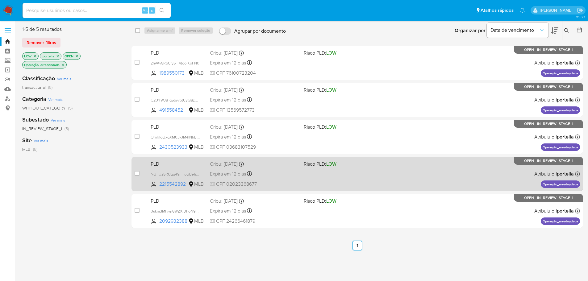
click at [180, 179] on div "PLD NQnUz5RUgq49nHuq1Je6XOC6 2215542892 MLB Risco PLD: LOW Criou: 12/07/2025 Cr…" at bounding box center [364, 173] width 432 height 31
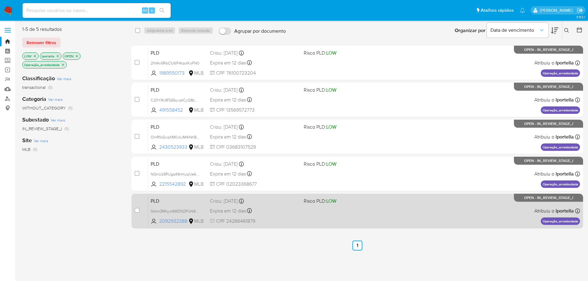
click at [174, 218] on div "PLD 0skm3Mhjyn6WZXjDFoN9KwEV 2092932388 MLB Risco PLD: LOW Criou: 12/07/2025 Cr…" at bounding box center [364, 210] width 432 height 31
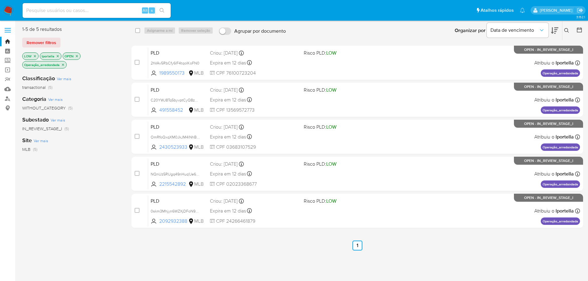
click at [74, 8] on input at bounding box center [97, 10] width 148 height 8
paste input "1631321456"
type input "1631321456"
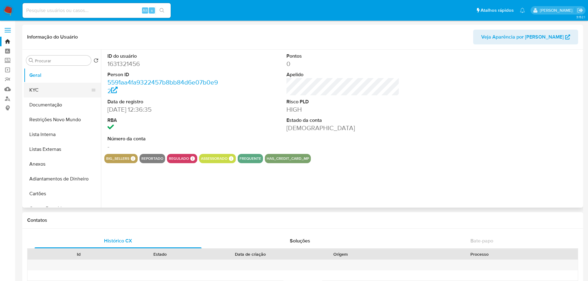
select select "10"
click at [42, 163] on button "Anexos" at bounding box center [60, 164] width 72 height 15
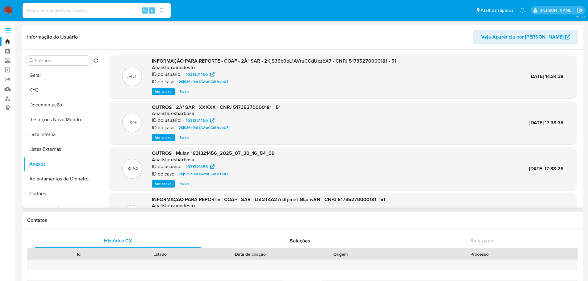
click at [158, 92] on span "Ver anexo" at bounding box center [163, 92] width 17 height 6
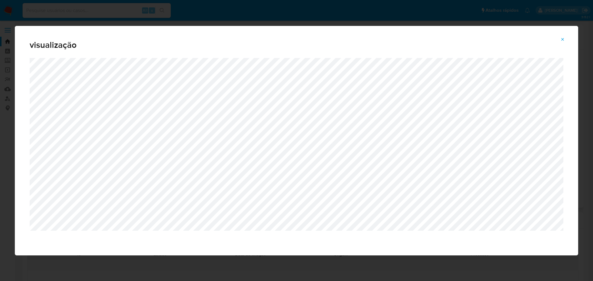
click at [563, 40] on icon "Attachment preview" at bounding box center [562, 39] width 5 height 5
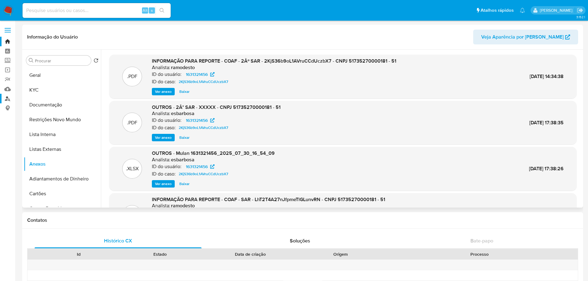
click at [7, 98] on link "Localizador de pessoas" at bounding box center [36, 99] width 73 height 10
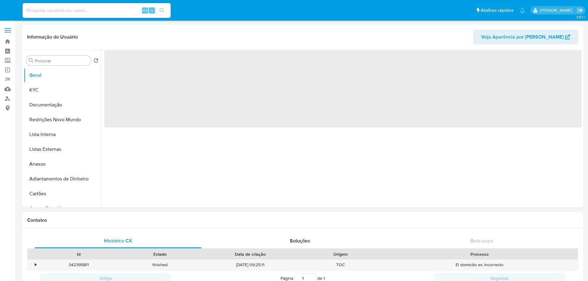
select select "10"
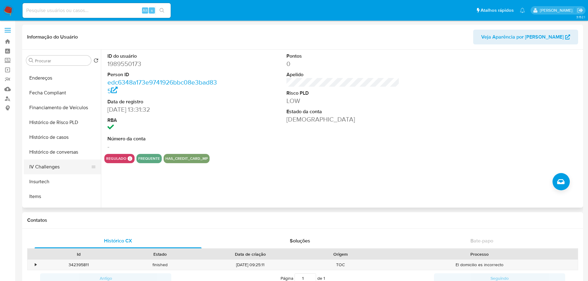
scroll to position [261, 0]
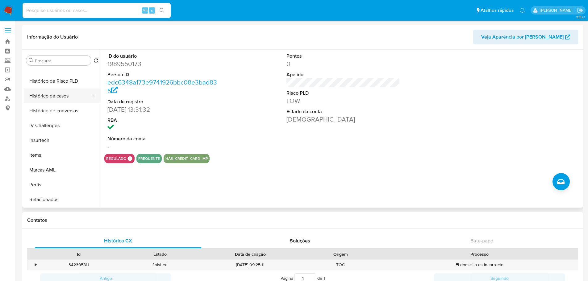
click at [50, 93] on button "Histórico de casos" at bounding box center [60, 96] width 72 height 15
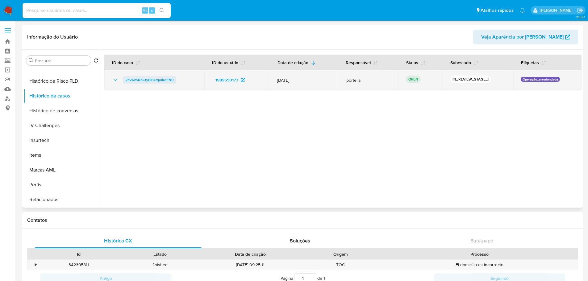
click at [171, 83] on span "2hVAv5RbCfy6lF4tqolKoFN0" at bounding box center [149, 79] width 48 height 7
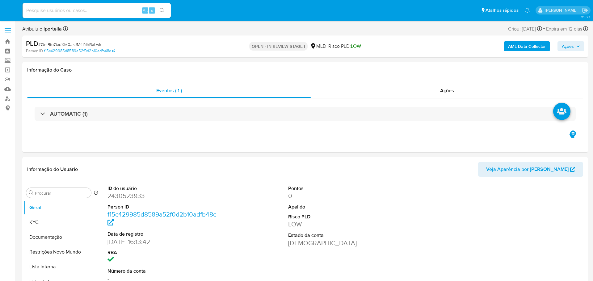
select select "10"
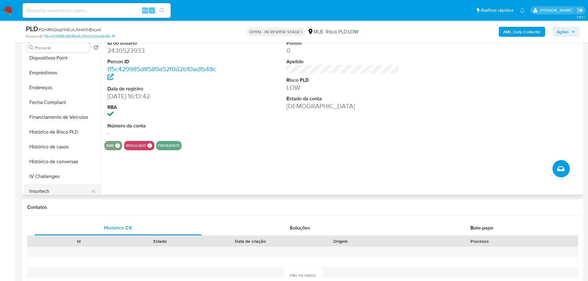
scroll to position [247, 0]
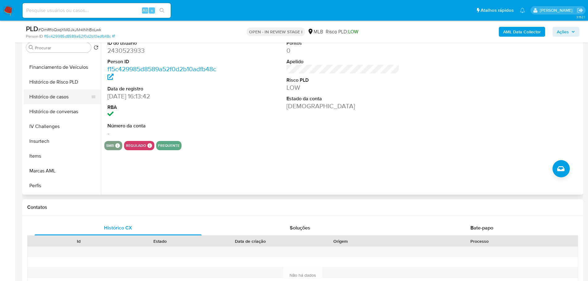
click at [53, 97] on button "Histórico de casos" at bounding box center [60, 97] width 72 height 15
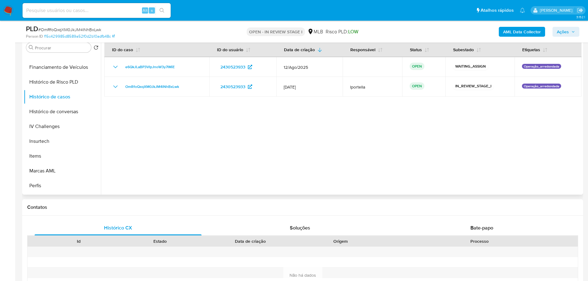
scroll to position [93, 0]
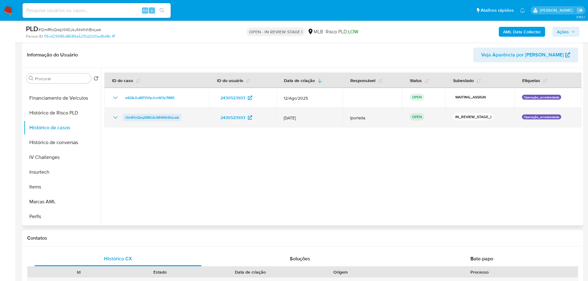
click at [161, 120] on span "OmRfoQxqXM0JkJM4lNhBxLwk" at bounding box center [152, 117] width 54 height 7
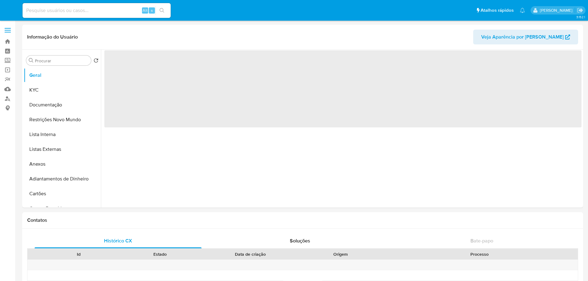
select select "10"
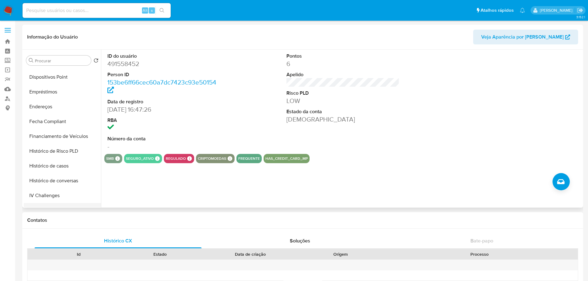
scroll to position [261, 0]
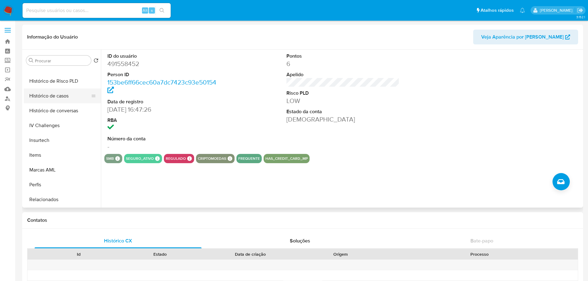
click at [53, 97] on button "Histórico de casos" at bounding box center [60, 96] width 72 height 15
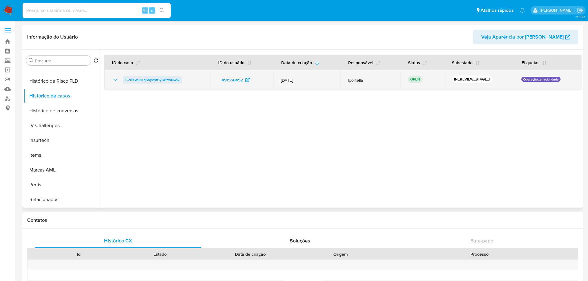
click at [163, 81] on span "C20YWJ8Tq5byvptCyQ8zwNwQ" at bounding box center [152, 79] width 54 height 7
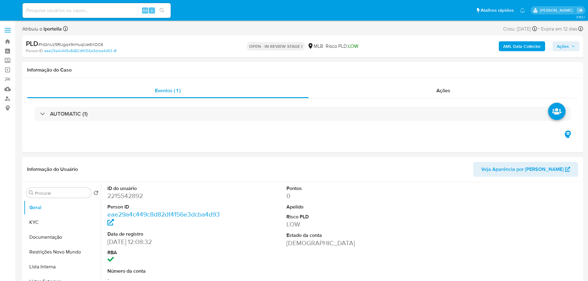
select select "10"
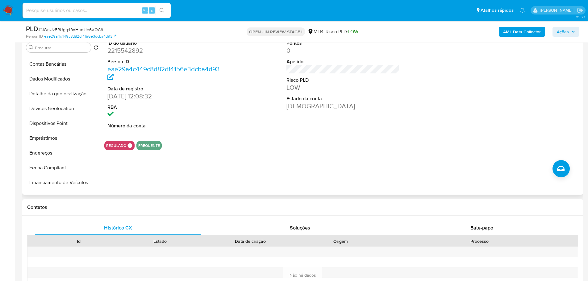
scroll to position [216, 0]
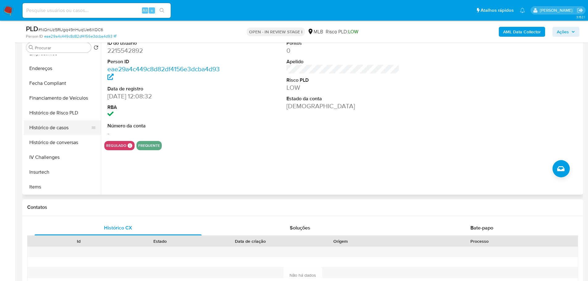
click at [56, 127] on button "Histórico de casos" at bounding box center [60, 127] width 72 height 15
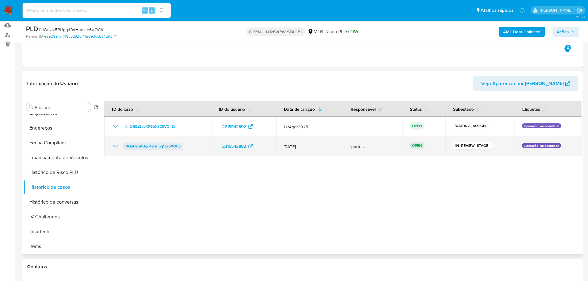
scroll to position [62, 0]
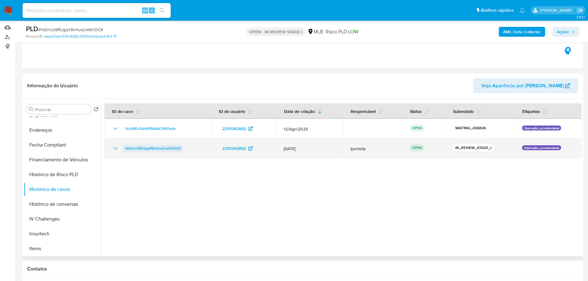
click at [159, 149] on span "NQnUz5RUgq49nHuq1Je6XOC6" at bounding box center [152, 148] width 55 height 7
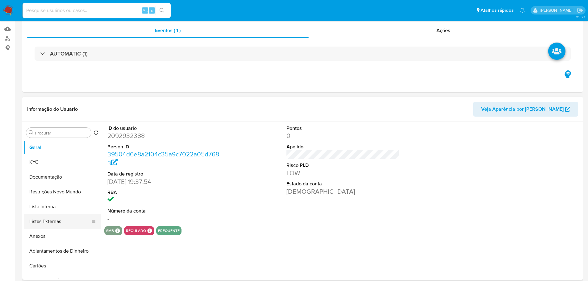
scroll to position [93, 0]
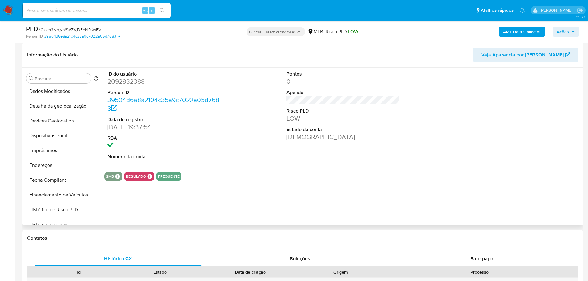
select select "10"
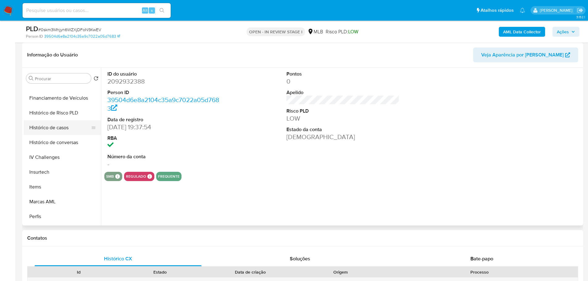
click at [55, 128] on button "Histórico de casos" at bounding box center [60, 127] width 72 height 15
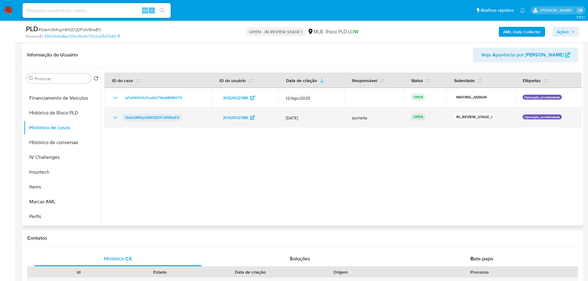
click at [174, 119] on span "0skm3Mhjyn6WZXjDFoN9KwEV" at bounding box center [152, 117] width 54 height 7
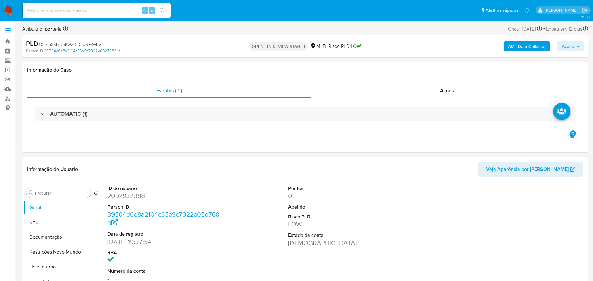
select select "10"
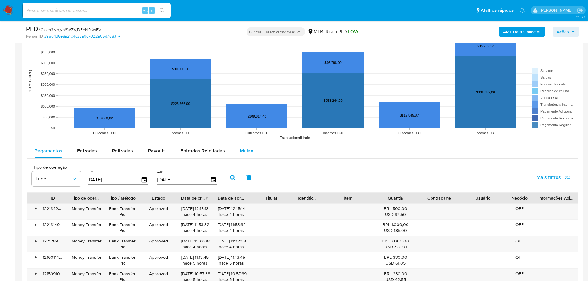
click at [251, 152] on button "Mulan" at bounding box center [246, 151] width 28 height 15
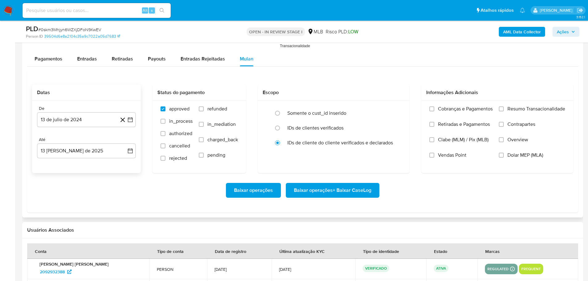
scroll to position [679, 0]
click at [77, 119] on button "13 de julio de 2024" at bounding box center [86, 119] width 99 height 15
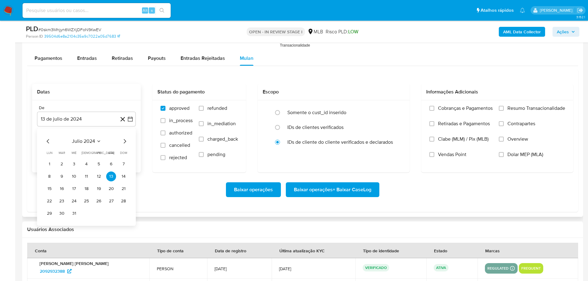
click at [124, 141] on icon "Mes siguiente" at bounding box center [124, 141] width 7 height 7
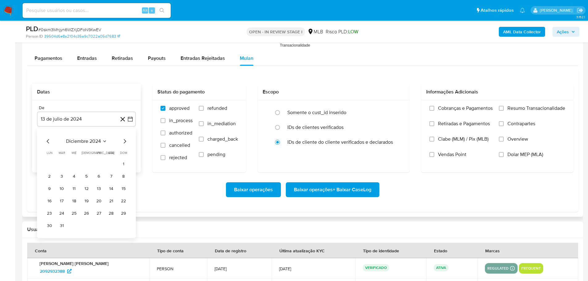
click at [124, 141] on icon "Mes siguiente" at bounding box center [124, 141] width 7 height 7
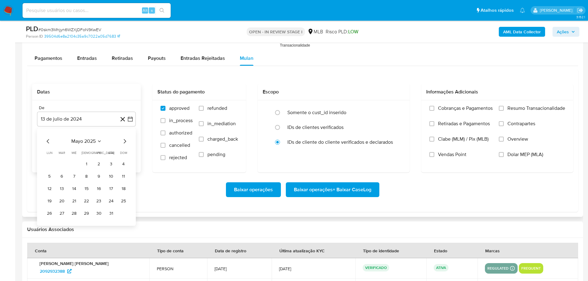
click at [124, 141] on icon "Mes siguiente" at bounding box center [124, 141] width 7 height 7
click at [124, 166] on button "1" at bounding box center [124, 164] width 10 height 10
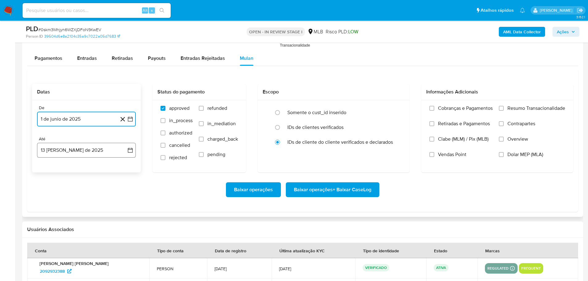
click at [98, 151] on button "[DATE]" at bounding box center [86, 150] width 99 height 15
click at [49, 220] on button "11" at bounding box center [49, 220] width 10 height 10
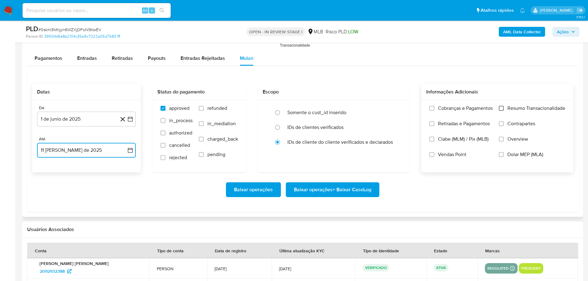
click at [499, 106] on input "Resumo Transacionalidade" at bounding box center [501, 108] width 5 height 5
click at [343, 186] on span "Baixar operações + Baixar CaseLog" at bounding box center [332, 190] width 77 height 14
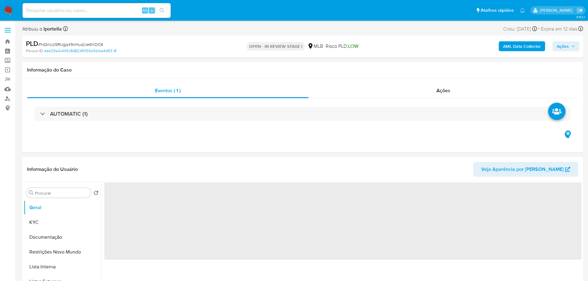
select select "10"
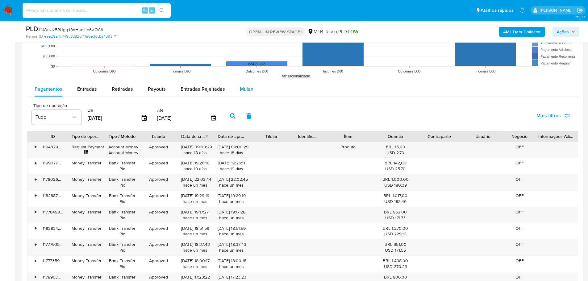
click at [249, 83] on div "Mulan" at bounding box center [247, 89] width 14 height 15
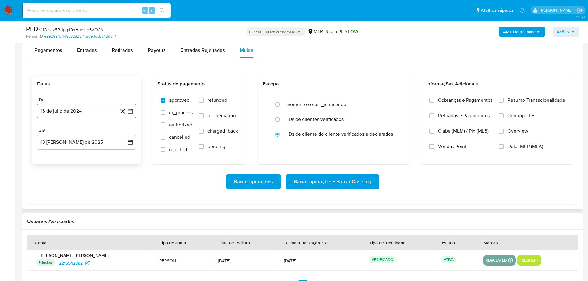
scroll to position [710, 0]
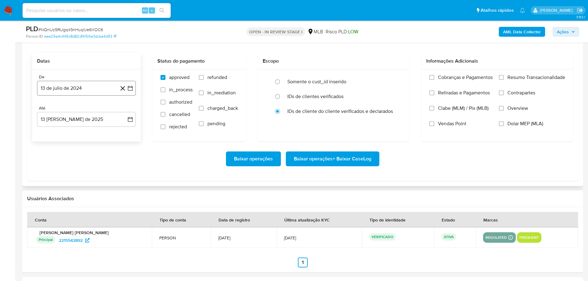
click at [82, 85] on button "13 de julio de 2024" at bounding box center [86, 88] width 99 height 15
click at [124, 110] on icon "Mes siguiente" at bounding box center [124, 110] width 7 height 7
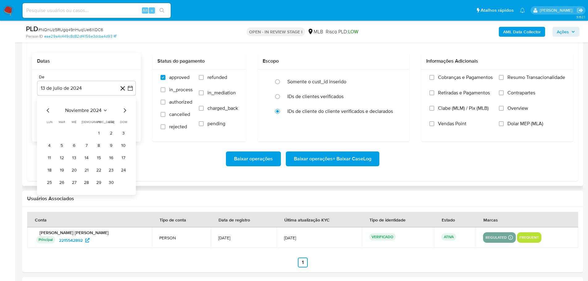
click at [124, 110] on icon "Mes siguiente" at bounding box center [124, 110] width 7 height 7
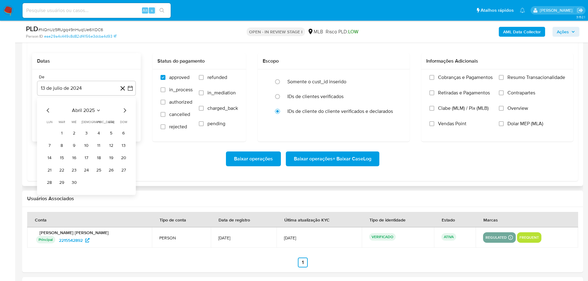
click at [124, 110] on icon "Mes siguiente" at bounding box center [124, 110] width 7 height 7
click at [121, 133] on button "1" at bounding box center [124, 133] width 10 height 10
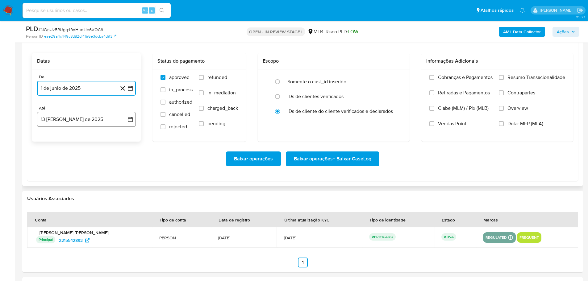
click at [94, 120] on button "13 [PERSON_NAME] de 2025" at bounding box center [86, 119] width 99 height 15
click at [50, 191] on button "11" at bounding box center [49, 189] width 10 height 10
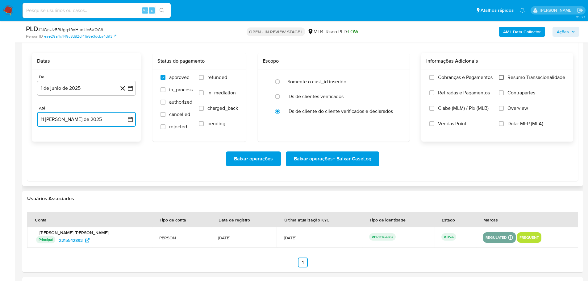
click at [501, 77] on input "Resumo Transacionalidade" at bounding box center [501, 77] width 5 height 5
click at [351, 156] on span "Baixar operações + Baixar CaseLog" at bounding box center [332, 159] width 77 height 14
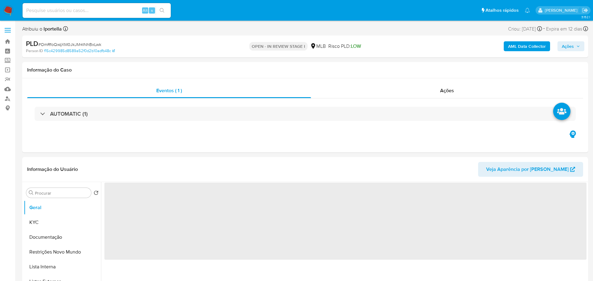
select select "10"
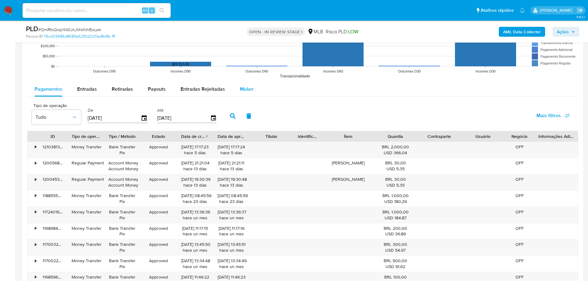
click at [248, 93] on div "Mulan" at bounding box center [247, 89] width 14 height 15
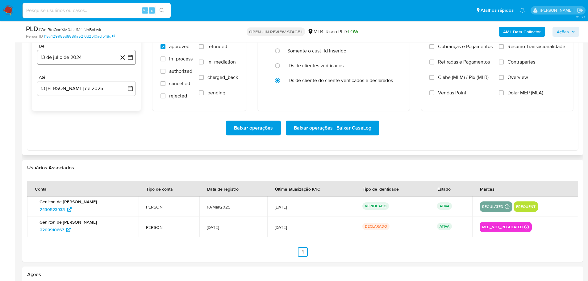
scroll to position [710, 0]
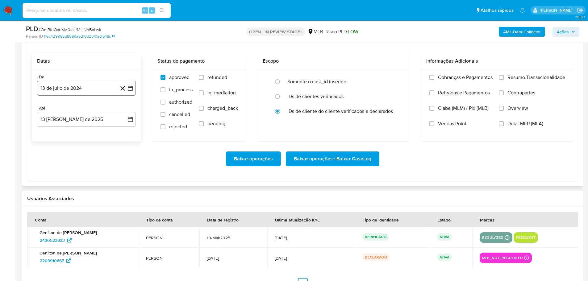
click at [72, 88] on button "13 de julio de 2024" at bounding box center [86, 88] width 99 height 15
click at [126, 112] on icon "Mes siguiente" at bounding box center [124, 110] width 7 height 7
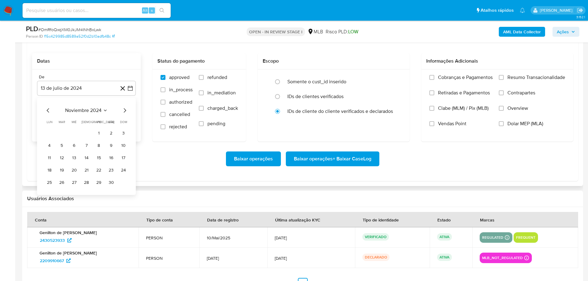
click at [126, 112] on icon "Mes siguiente" at bounding box center [124, 110] width 7 height 7
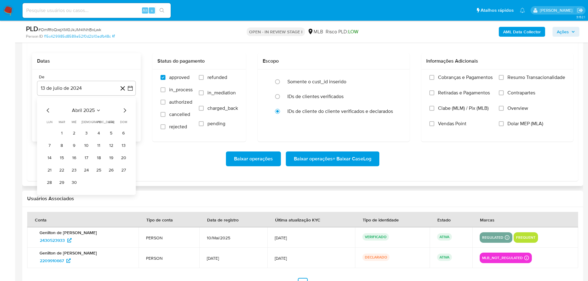
click at [126, 112] on icon "Mes siguiente" at bounding box center [124, 110] width 7 height 7
click at [125, 132] on button "1" at bounding box center [124, 133] width 10 height 10
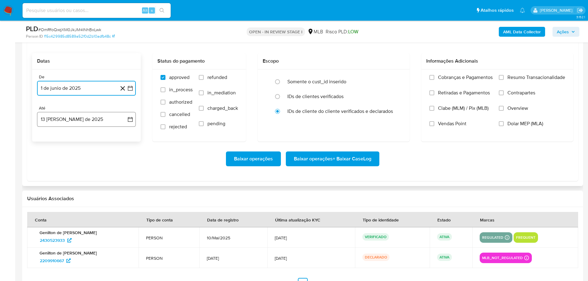
click at [97, 119] on button "13 [PERSON_NAME] de 2025" at bounding box center [86, 119] width 99 height 15
click at [48, 187] on button "11" at bounding box center [49, 189] width 10 height 10
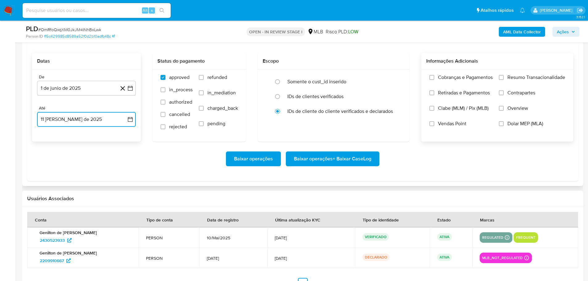
scroll to position [648, 0]
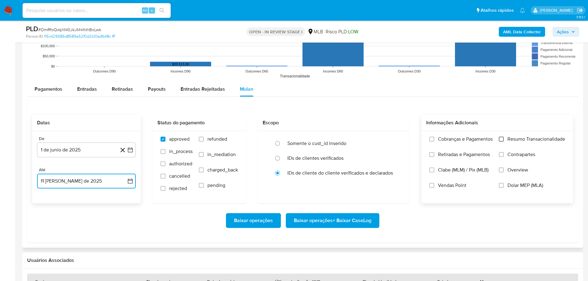
click at [500, 138] on input "Resumo Transacionalidade" at bounding box center [501, 139] width 5 height 5
click at [357, 219] on span "Baixar operações + Baixar CaseLog" at bounding box center [332, 221] width 77 height 14
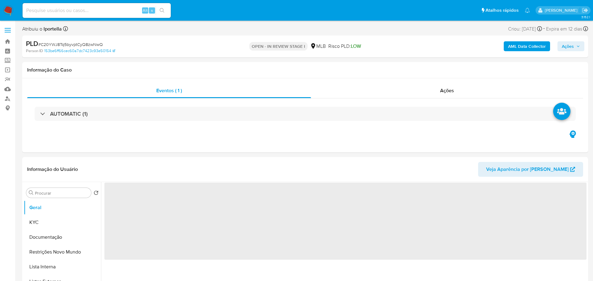
select select "10"
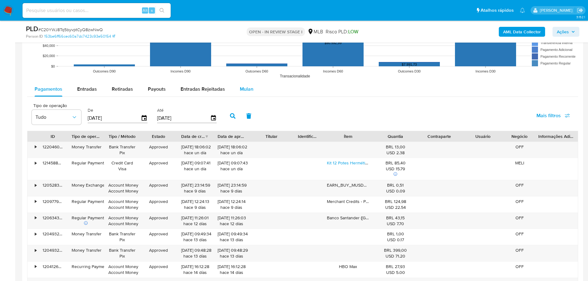
click at [245, 93] on div "Mulan" at bounding box center [247, 89] width 14 height 15
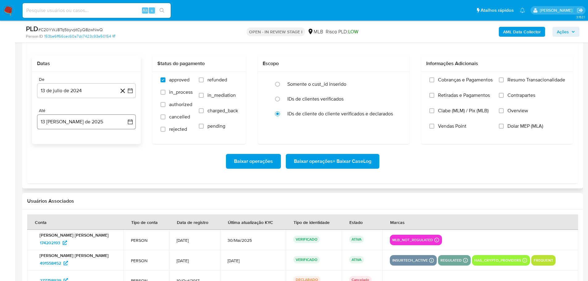
scroll to position [741, 0]
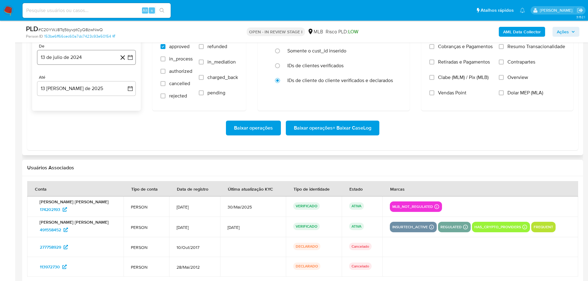
drag, startPoint x: 73, startPoint y: 69, endPoint x: 70, endPoint y: 62, distance: 7.5
click at [72, 67] on div "De 13 de julio de 2024 13-07-2024 Até 13 de agosto de 2025 13-08-2025" at bounding box center [86, 75] width 109 height 72
click at [70, 62] on button "13 de julio de 2024" at bounding box center [86, 57] width 99 height 15
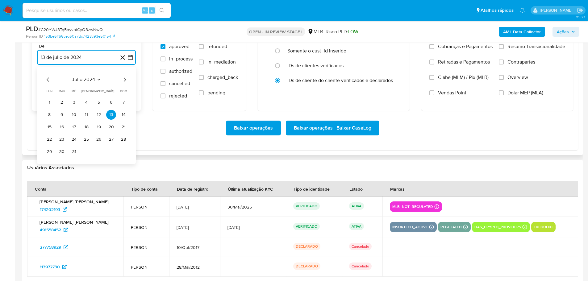
click at [127, 77] on icon "Mes siguiente" at bounding box center [124, 79] width 7 height 7
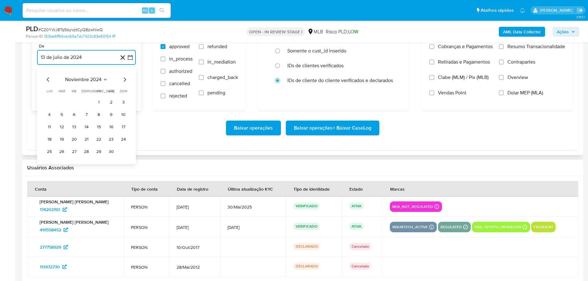
click at [127, 77] on icon "Mes siguiente" at bounding box center [124, 79] width 7 height 7
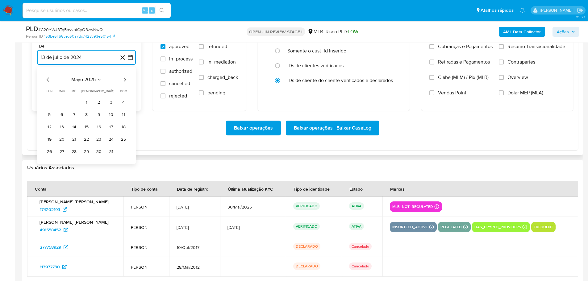
click at [127, 77] on icon "Mes siguiente" at bounding box center [124, 79] width 7 height 7
click at [120, 102] on button "1" at bounding box center [124, 103] width 10 height 10
click at [98, 91] on button "[DATE]" at bounding box center [86, 88] width 99 height 15
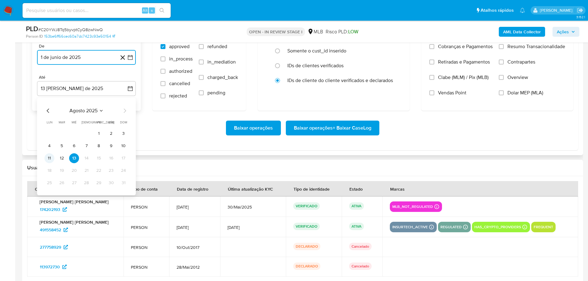
click at [48, 159] on button "11" at bounding box center [49, 158] width 10 height 10
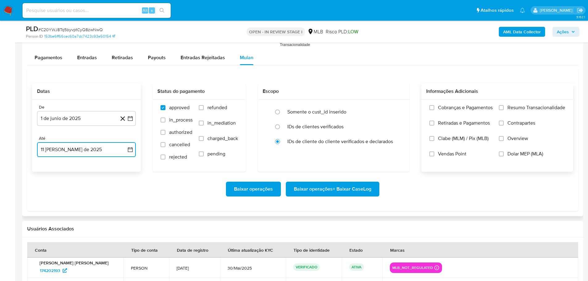
scroll to position [679, 0]
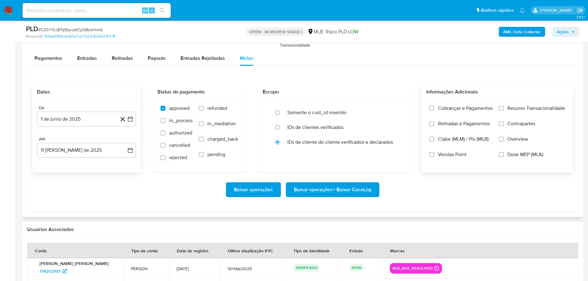
click at [502, 114] on label "Resumo Transacionalidade" at bounding box center [532, 112] width 66 height 15
click at [502, 111] on input "Resumo Transacionalidade" at bounding box center [501, 108] width 5 height 5
click at [353, 188] on span "Baixar operações + Baixar CaseLog" at bounding box center [332, 190] width 77 height 14
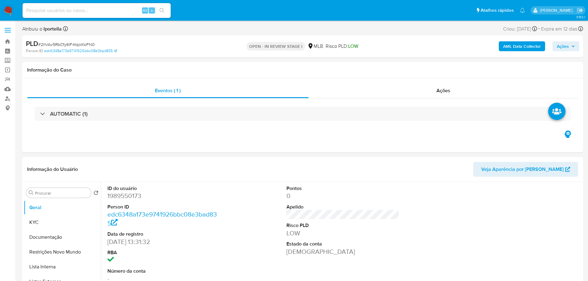
select select "10"
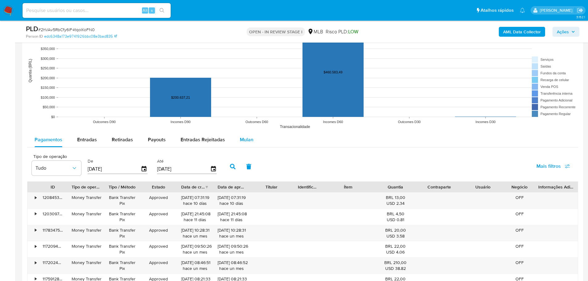
click at [244, 138] on span "Mulan" at bounding box center [247, 139] width 14 height 7
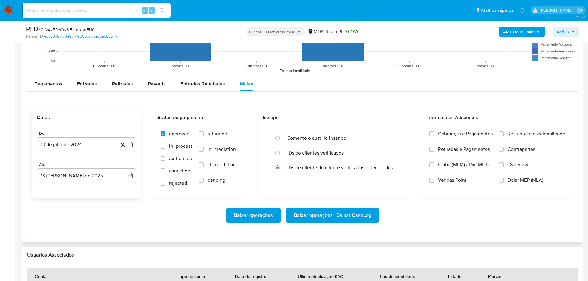
scroll to position [679, 0]
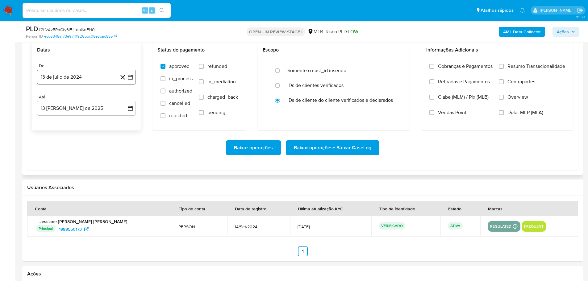
click at [72, 82] on button "13 de julio de 2024" at bounding box center [86, 77] width 99 height 15
click at [125, 101] on icon "Mes siguiente" at bounding box center [124, 99] width 7 height 7
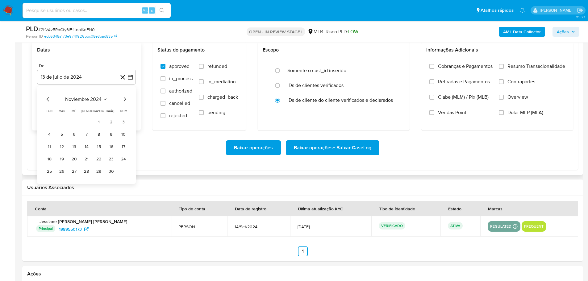
click at [125, 101] on icon "Mes siguiente" at bounding box center [124, 99] width 7 height 7
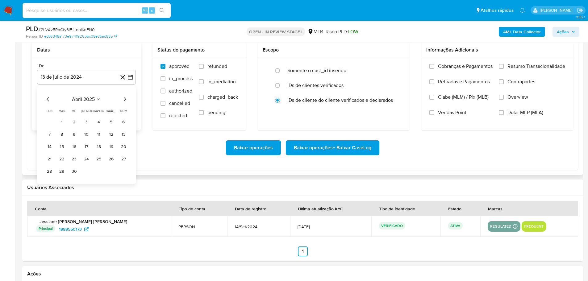
click at [125, 101] on icon "Mes siguiente" at bounding box center [124, 99] width 7 height 7
click at [124, 120] on button "1" at bounding box center [124, 122] width 10 height 10
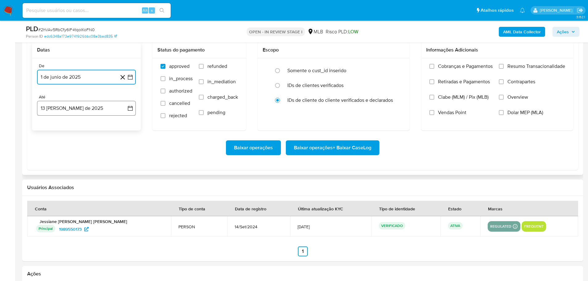
click at [86, 109] on button "13 de agosto de 2025" at bounding box center [86, 108] width 99 height 15
click at [52, 178] on button "11" at bounding box center [49, 178] width 10 height 10
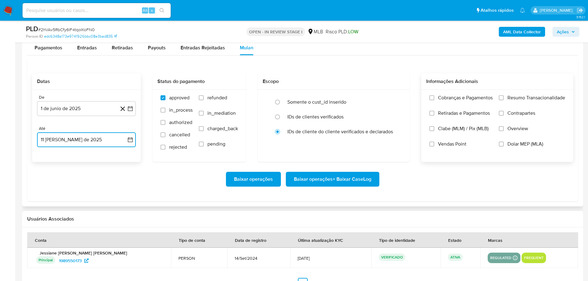
scroll to position [618, 0]
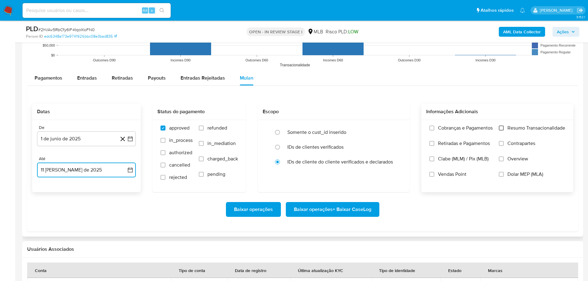
click at [501, 130] on input "Resumo Transacionalidade" at bounding box center [501, 128] width 5 height 5
click at [352, 212] on span "Baixar operações + Baixar CaseLog" at bounding box center [332, 210] width 77 height 14
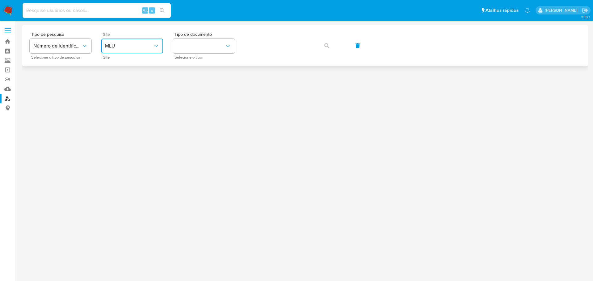
click at [150, 48] on span "MLU" at bounding box center [129, 46] width 48 height 6
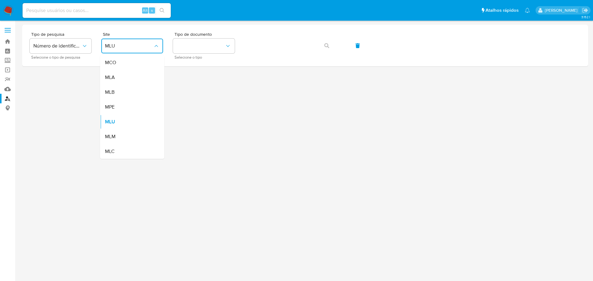
drag, startPoint x: 115, startPoint y: 89, endPoint x: 119, endPoint y: 87, distance: 4.7
click at [116, 89] on div "MLB" at bounding box center [130, 92] width 51 height 15
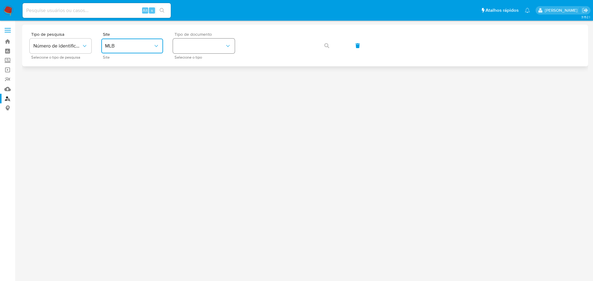
click at [199, 51] on button "identificationType" at bounding box center [204, 46] width 62 height 15
click at [203, 86] on div "CPF CPF" at bounding box center [202, 86] width 51 height 21
click at [331, 44] on button "button" at bounding box center [326, 45] width 21 height 15
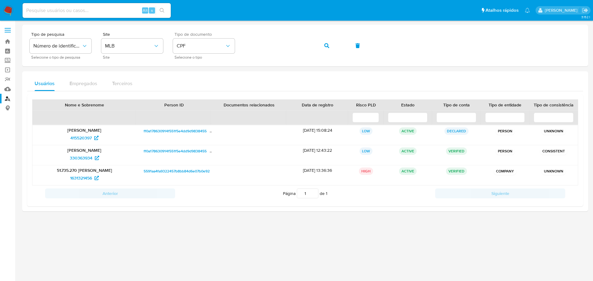
click at [97, 1] on nav "Pausado Ver notificaciones Alt s Atalhos rápidos Presiona las siguientes teclas…" at bounding box center [296, 10] width 593 height 21
click at [98, 6] on input at bounding box center [97, 10] width 148 height 8
paste input "2KjS36b9oL1AVruCCdUczbX7"
type input "2KjS36b9oL1AVruCCdUczbX7"
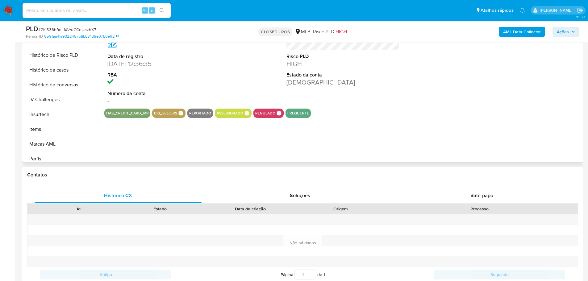
scroll to position [261, 0]
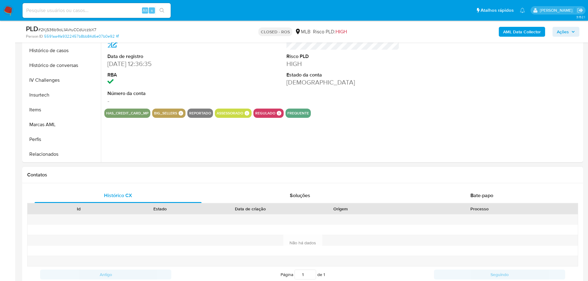
select select "10"
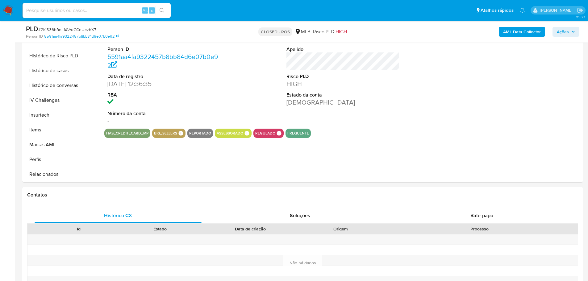
scroll to position [124, 0]
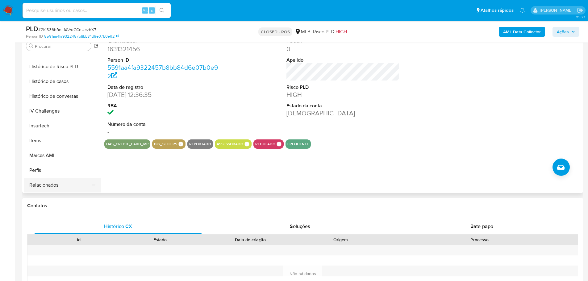
click at [54, 190] on button "Relacionados" at bounding box center [60, 185] width 72 height 15
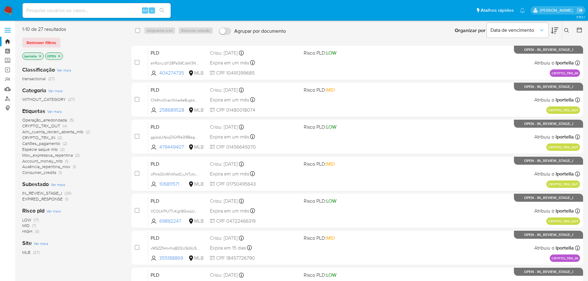
click at [564, 32] on button at bounding box center [568, 30] width 10 height 7
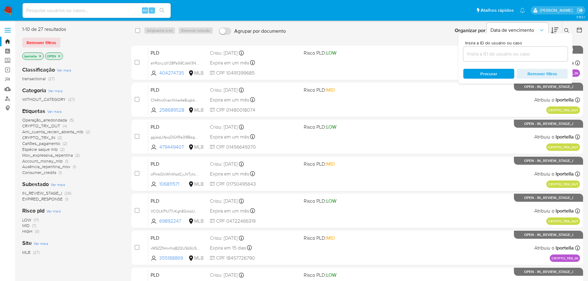
click at [516, 58] on div at bounding box center [515, 54] width 104 height 15
click at [513, 57] on input at bounding box center [515, 54] width 104 height 8
paste input "M64AEe7TjqycXv8KTKP3PEGX"
type input "M64AEe7TjqycXv8KTKP3PEGX"
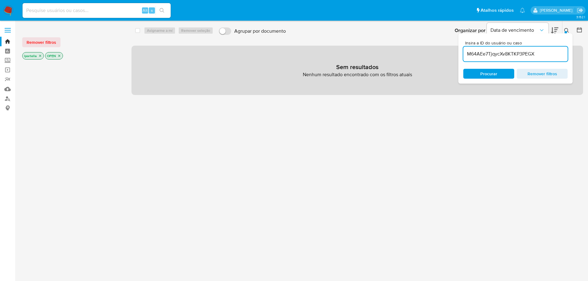
click at [40, 57] on icon "close-filter" at bounding box center [40, 56] width 4 height 4
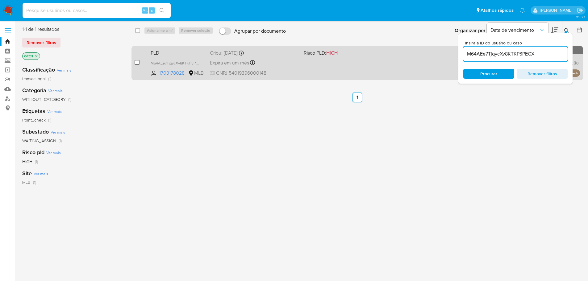
click at [138, 62] on input "checkbox" at bounding box center [137, 62] width 5 height 5
checkbox input "true"
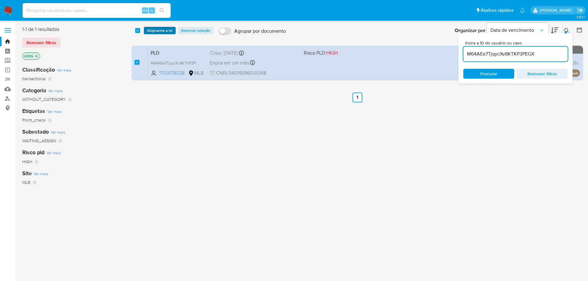
click at [159, 31] on span "Asignarme a mí" at bounding box center [160, 30] width 26 height 6
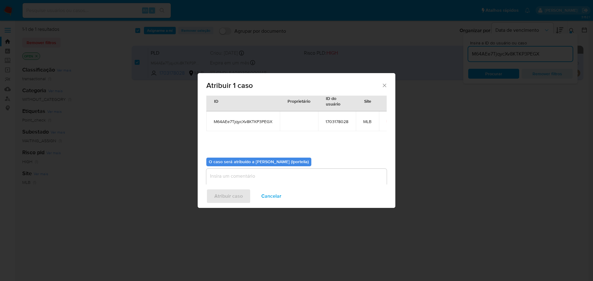
scroll to position [32, 0]
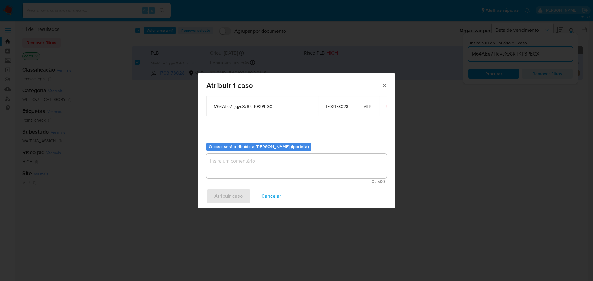
click at [243, 167] on textarea "assign-modal" at bounding box center [296, 166] width 180 height 25
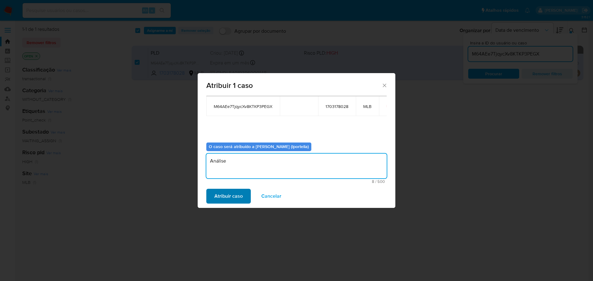
type textarea "Análise"
click at [230, 198] on span "Atribuir caso" at bounding box center [228, 197] width 28 height 14
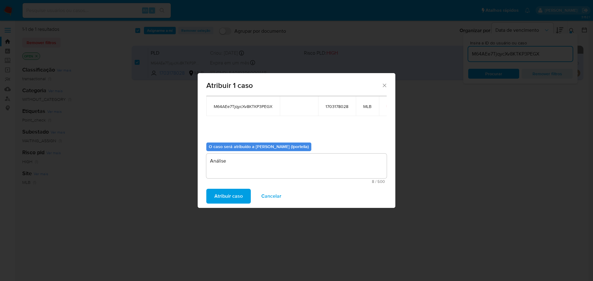
click at [230, 199] on span "Atribuir caso" at bounding box center [228, 197] width 28 height 14
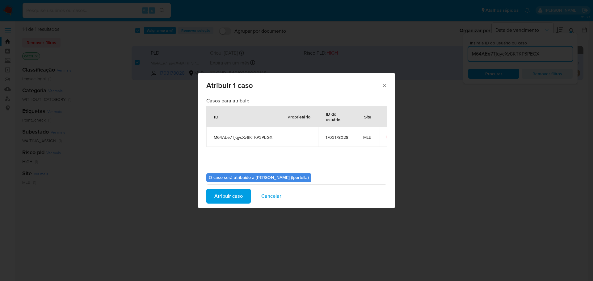
click at [321, 169] on div "O caso será atribuído a [PERSON_NAME] (lportella) Análise 8 / 500 492 caractere…" at bounding box center [296, 192] width 180 height 46
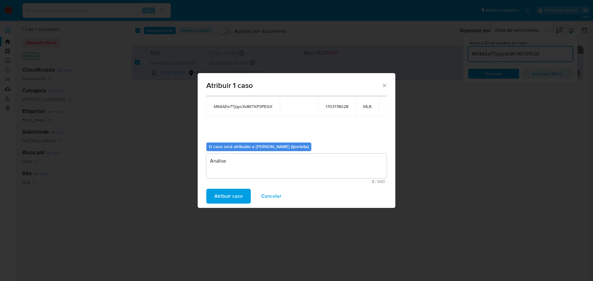
click at [220, 198] on span "Atribuir caso" at bounding box center [228, 197] width 28 height 14
click at [223, 163] on textarea "Análise" at bounding box center [296, 166] width 180 height 25
click at [242, 195] on button "Atribuir caso" at bounding box center [228, 196] width 44 height 15
click at [384, 86] on div "Atribuir 1 caso Casos para atribuir: ID Proprietário ID do usuário Site M64AEe7…" at bounding box center [297, 140] width 198 height 135
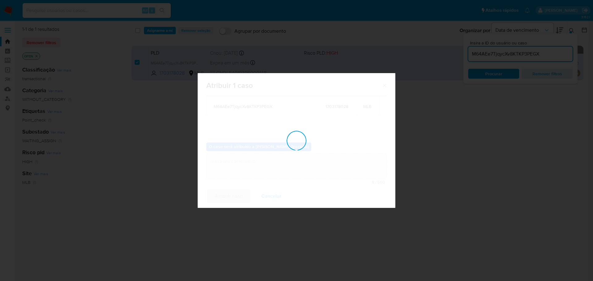
checkbox input "false"
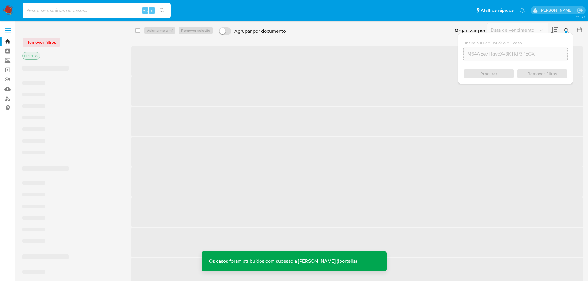
click at [70, 13] on input at bounding box center [97, 10] width 148 height 8
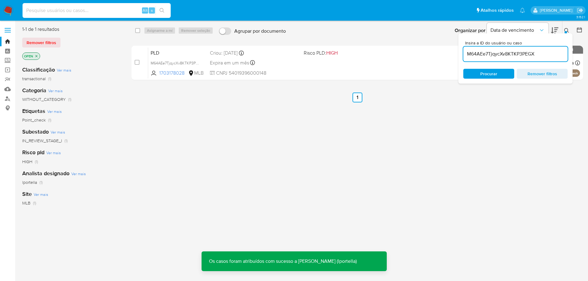
paste input "M64AEe7TjqycXv8KTKP3PEGX"
type input "M64AEe7TjqycXv8KTKP3PEGX"
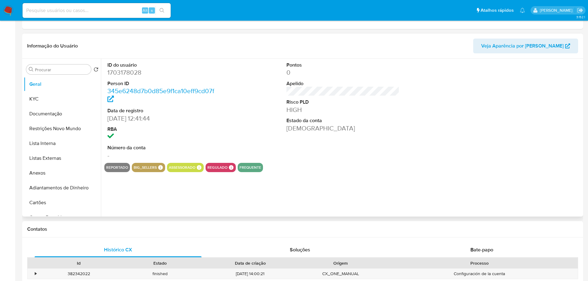
select select "10"
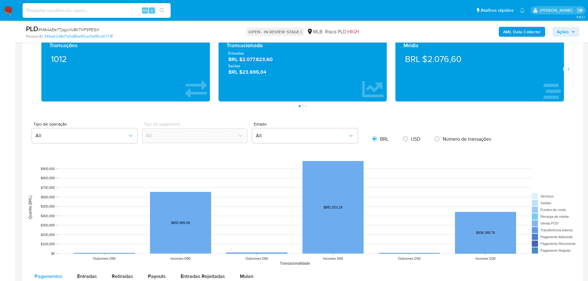
scroll to position [556, 0]
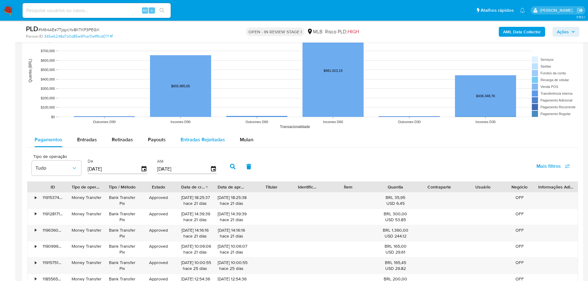
click at [228, 143] on button "Entradas Rejeitadas" at bounding box center [202, 139] width 59 height 15
select select "10"
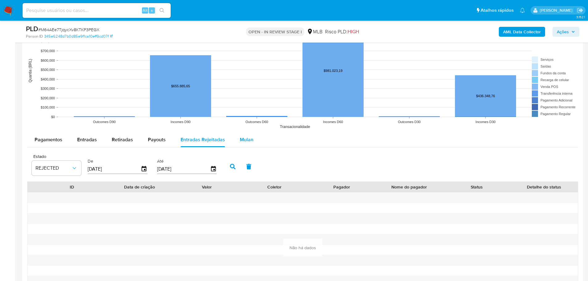
click at [240, 139] on span "Mulan" at bounding box center [247, 139] width 14 height 7
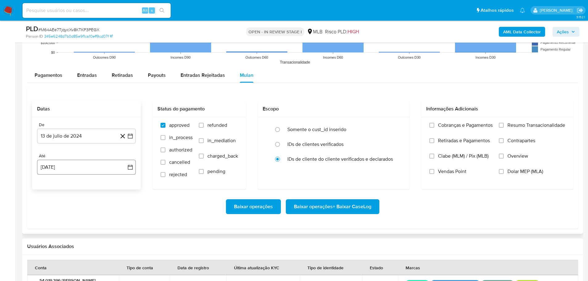
scroll to position [648, 0]
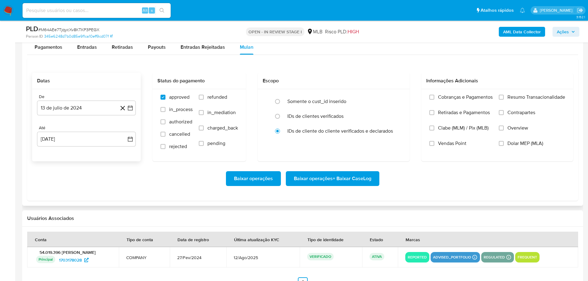
click at [77, 117] on div "De [DATE] [DATE] Até [DATE] [DATE]" at bounding box center [86, 125] width 109 height 72
click at [75, 113] on button "13 de julio de 2024" at bounding box center [86, 108] width 99 height 15
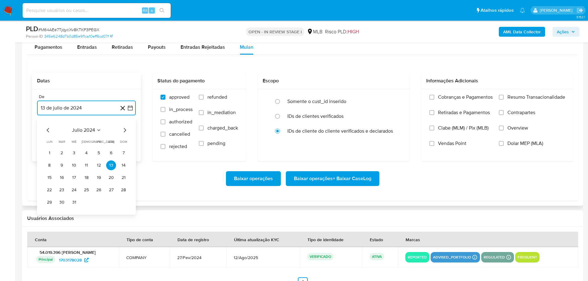
click at [124, 132] on icon "Mes siguiente" at bounding box center [125, 130] width 2 height 4
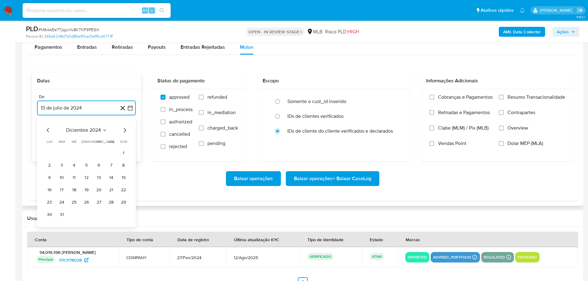
click at [124, 132] on icon "Mes siguiente" at bounding box center [125, 130] width 2 height 4
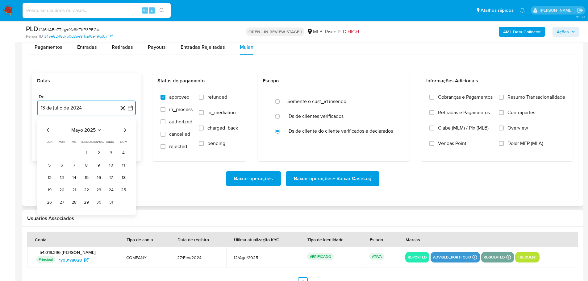
click at [124, 132] on icon "Mes siguiente" at bounding box center [125, 130] width 2 height 4
click at [44, 131] on div "junio 2025 junio 2025 lun lunes mar martes mié miércoles jue jueves vie viernes…" at bounding box center [86, 172] width 99 height 110
click at [47, 129] on icon "Mes anterior" at bounding box center [47, 130] width 7 height 7
click at [123, 132] on icon "Mes siguiente" at bounding box center [124, 130] width 7 height 7
click at [123, 130] on icon "Mes siguiente" at bounding box center [124, 130] width 7 height 7
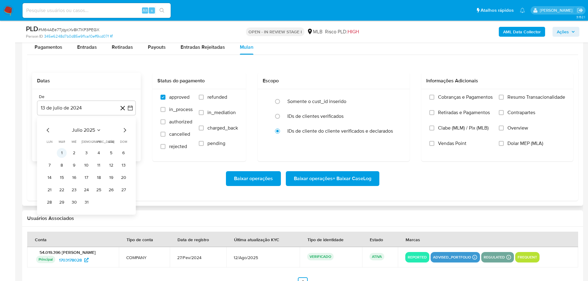
click at [63, 152] on button "1" at bounding box center [62, 153] width 10 height 10
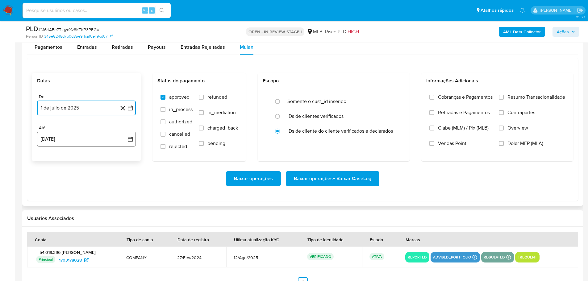
click at [72, 144] on button "[DATE]" at bounding box center [86, 139] width 99 height 15
click at [48, 208] on button "11" at bounding box center [49, 209] width 10 height 10
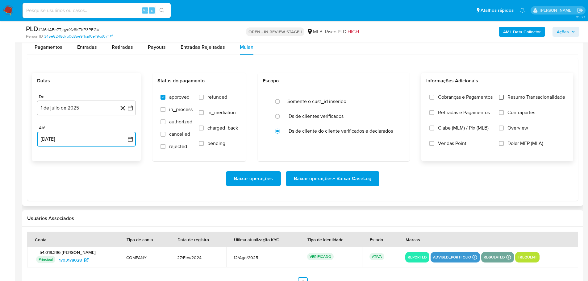
click at [499, 97] on input "Resumo Transacionalidade" at bounding box center [501, 97] width 5 height 5
click at [337, 179] on span "Baixar operações + Baixar CaseLog" at bounding box center [332, 179] width 77 height 14
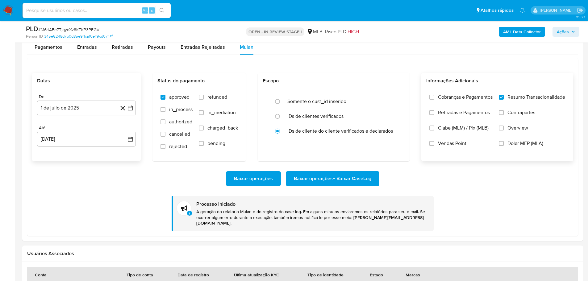
click at [78, 10] on input at bounding box center [97, 10] width 148 height 8
paste input "1694923279"
type input "1694923279"
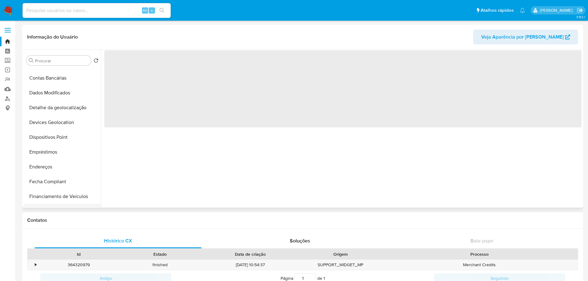
scroll to position [185, 0]
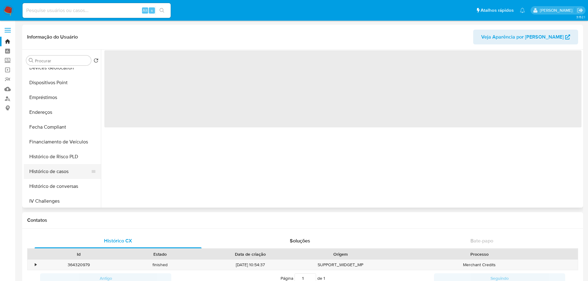
click at [55, 167] on button "Histórico de casos" at bounding box center [60, 171] width 72 height 15
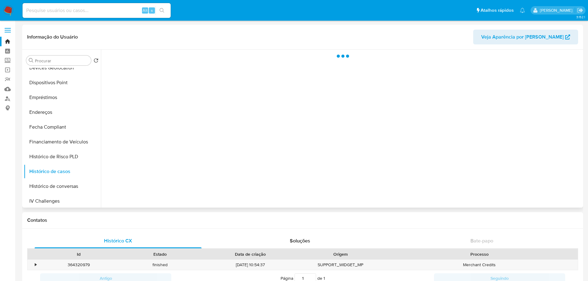
select select "10"
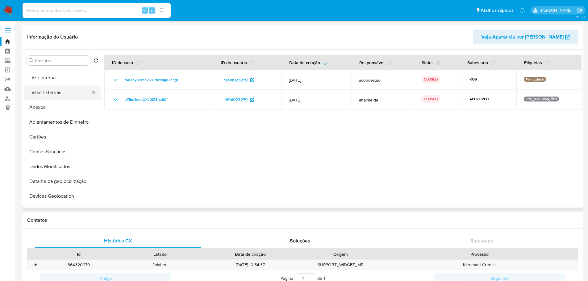
scroll to position [0, 0]
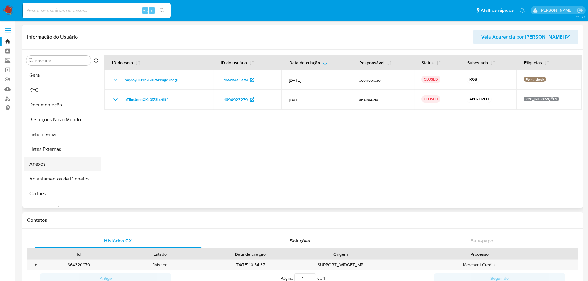
click at [53, 161] on button "Anexos" at bounding box center [60, 164] width 72 height 15
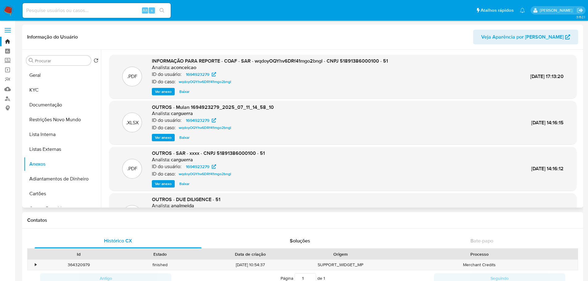
click at [166, 93] on span "Ver anexo" at bounding box center [163, 92] width 17 height 6
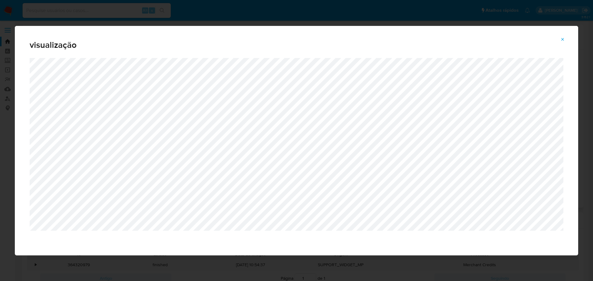
click at [563, 36] on span "Attachment preview" at bounding box center [562, 39] width 5 height 9
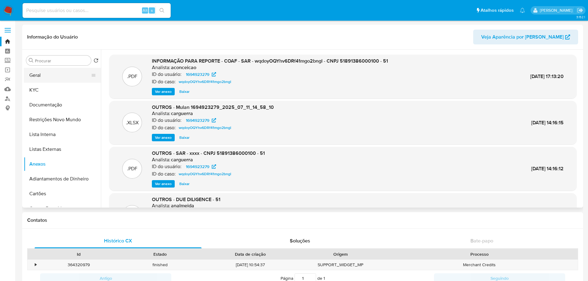
click at [44, 76] on button "Geral" at bounding box center [60, 75] width 72 height 15
